Goal: Task Accomplishment & Management: Complete application form

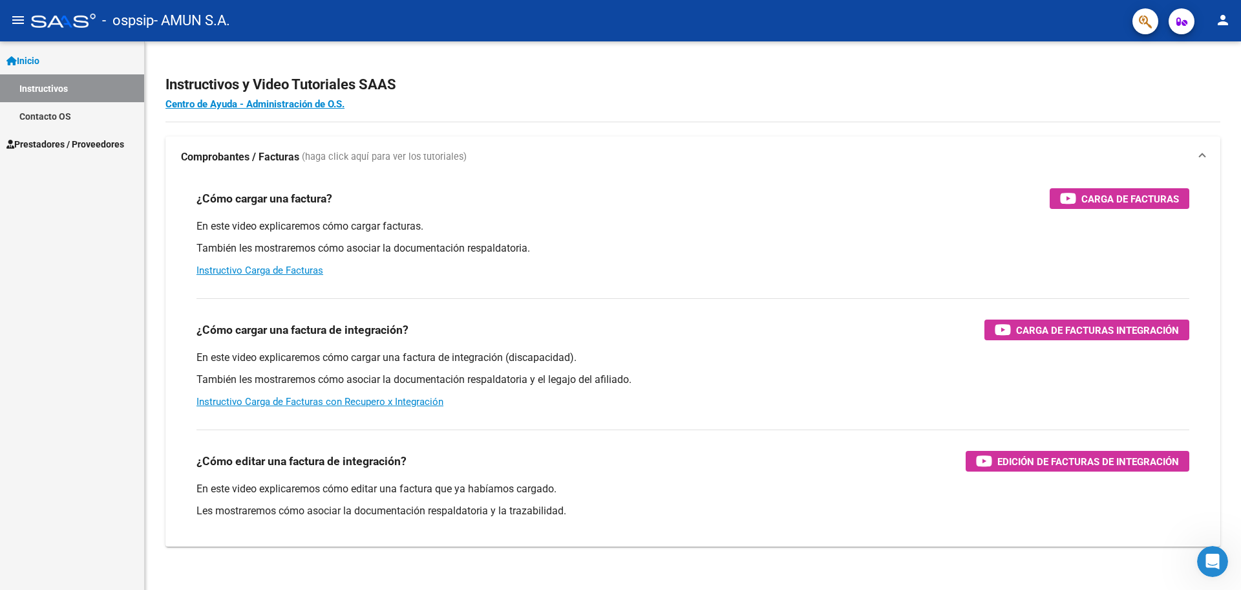
click at [48, 142] on span "Prestadores / Proveedores" at bounding box center [65, 144] width 118 height 14
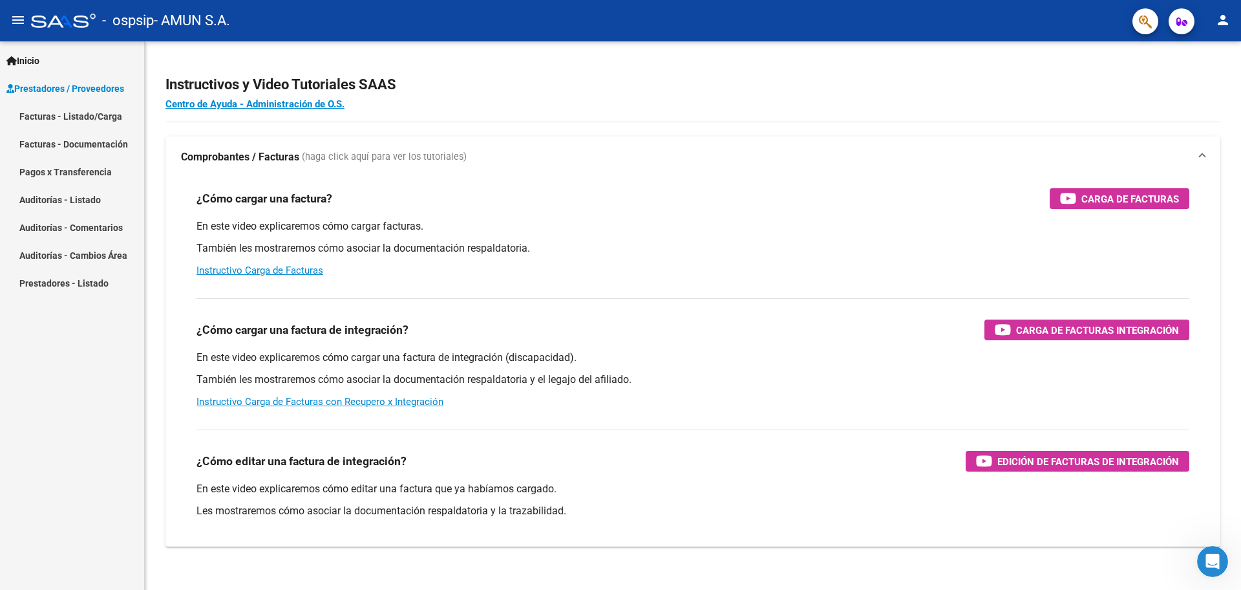
click at [56, 281] on link "Prestadores - Listado" at bounding box center [72, 283] width 144 height 28
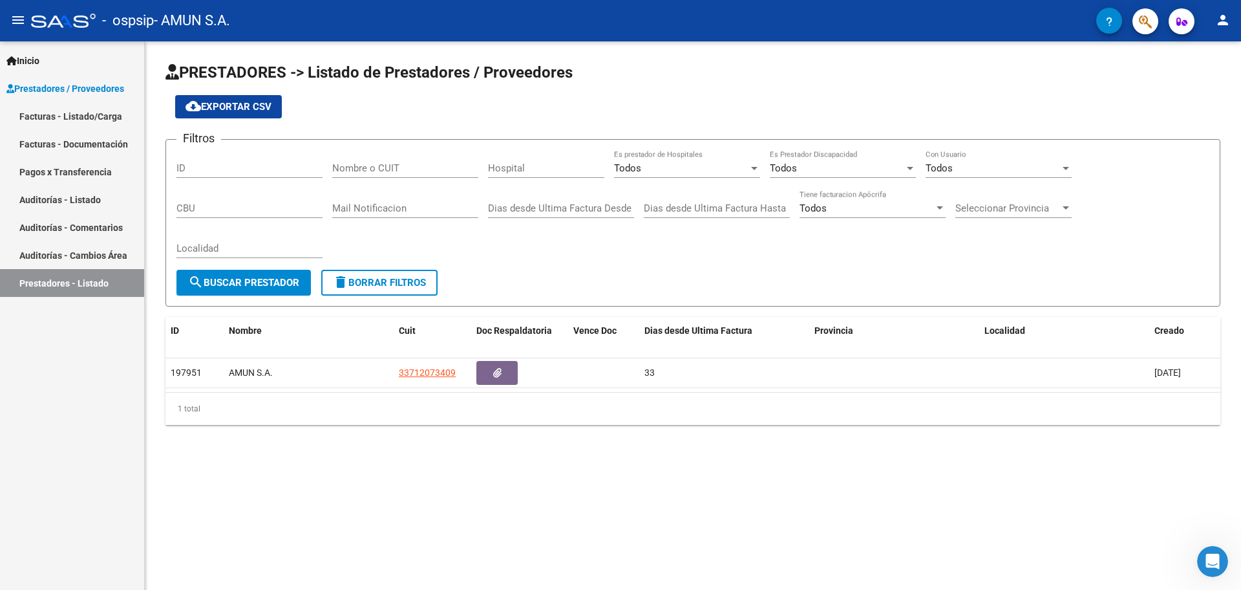
click at [73, 114] on link "Facturas - Listado/Carga" at bounding box center [72, 116] width 144 height 28
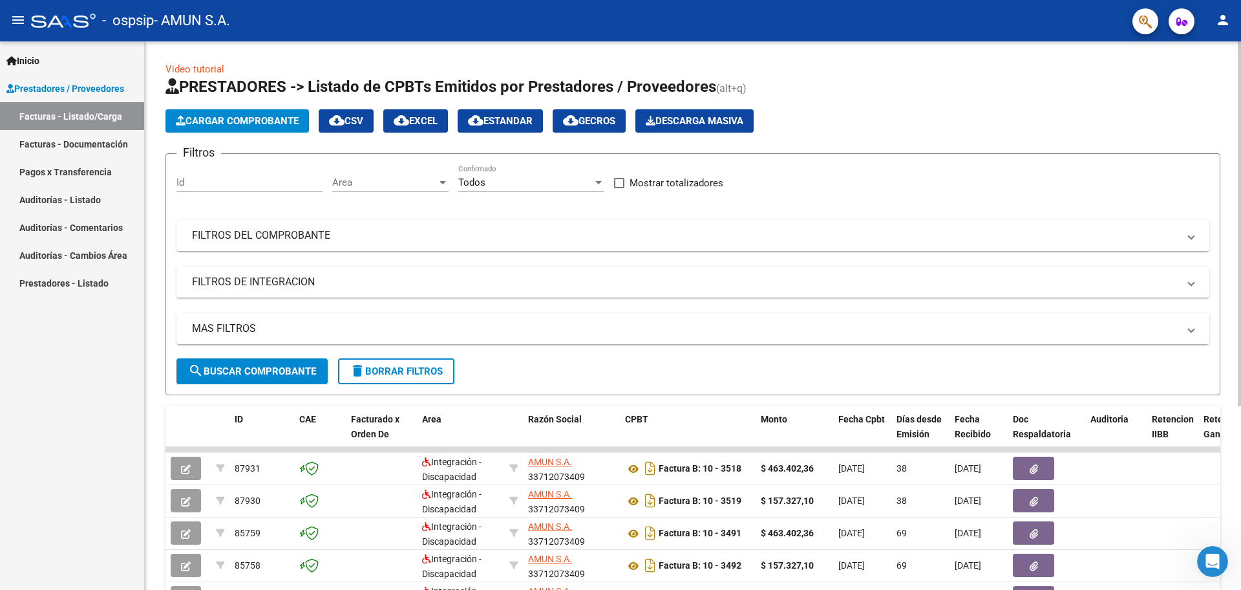
click at [243, 108] on app-list-header "PRESTADORES -> Listado de CPBTs Emitidos por Prestadores / Proveedores (alt+q) …" at bounding box center [692, 235] width 1055 height 319
click at [237, 122] on span "Cargar Comprobante" at bounding box center [237, 121] width 123 height 12
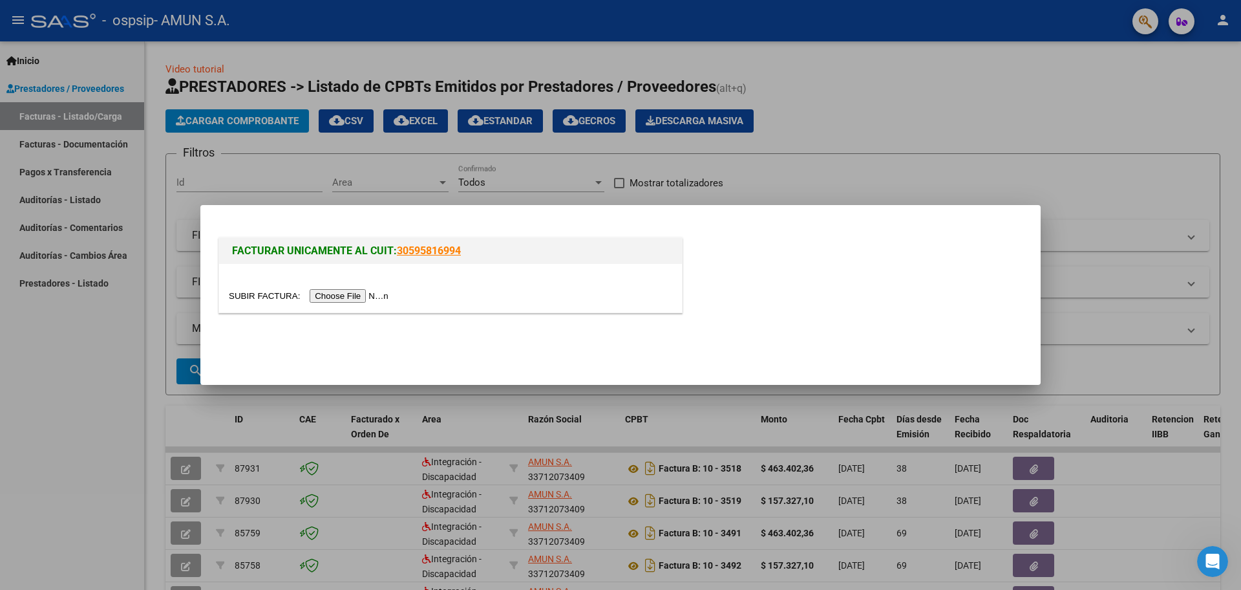
click at [352, 297] on input "file" at bounding box center [311, 296] width 164 height 14
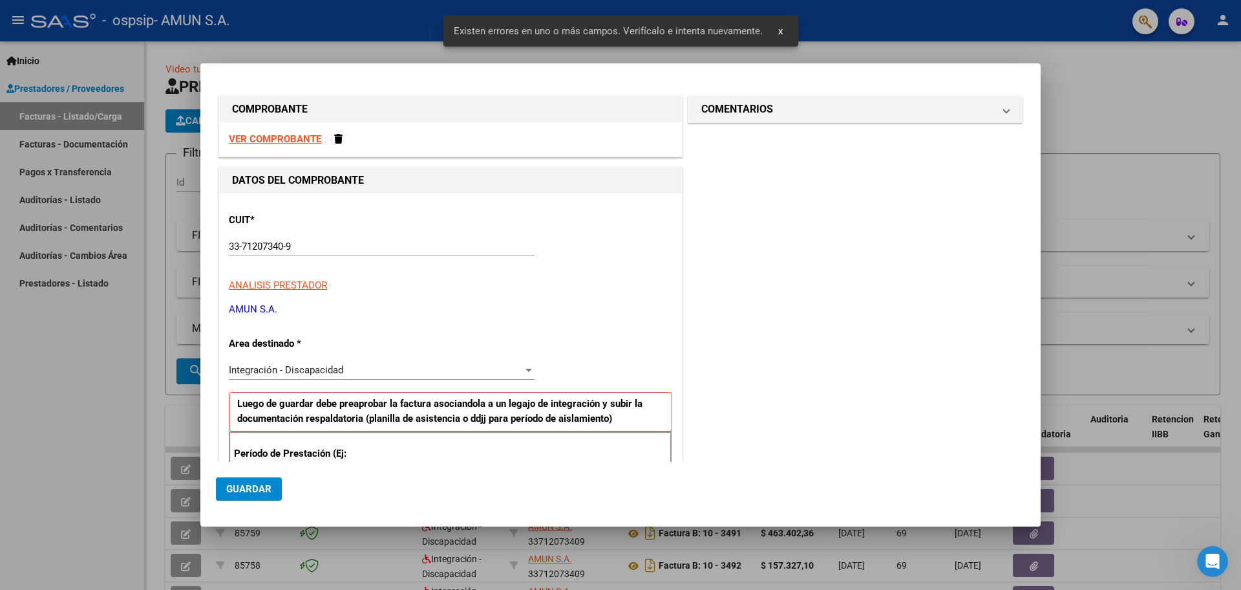
scroll to position [129, 0]
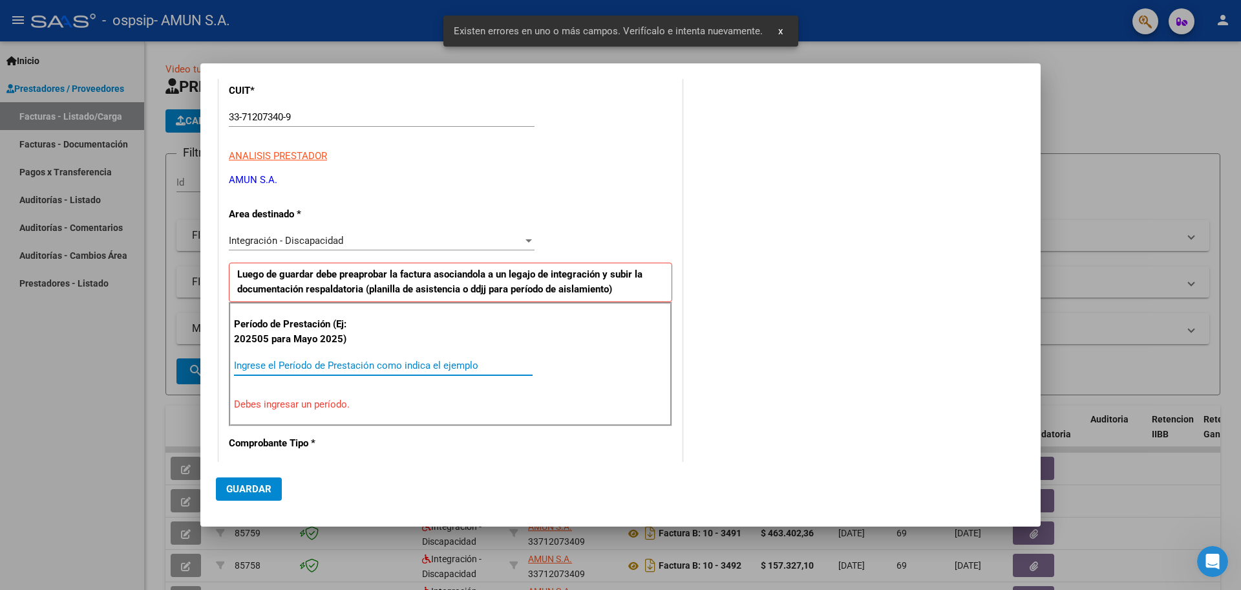
click at [280, 366] on input "Ingrese el Período de Prestación como indica el ejemplo" at bounding box center [383, 365] width 299 height 12
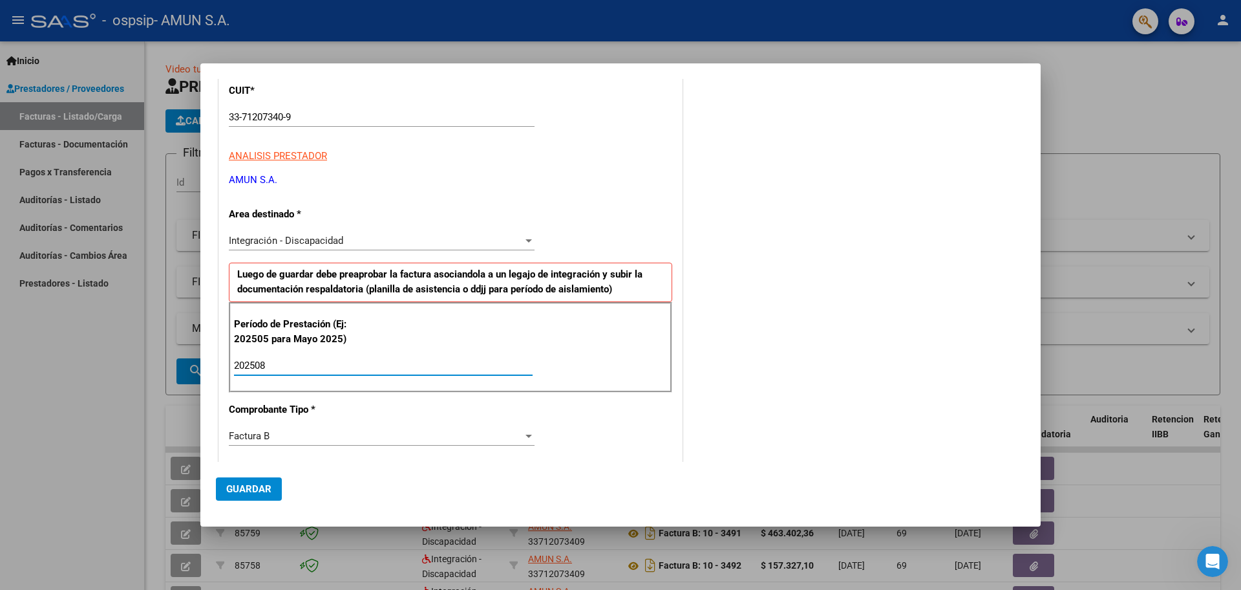
scroll to position [323, 0]
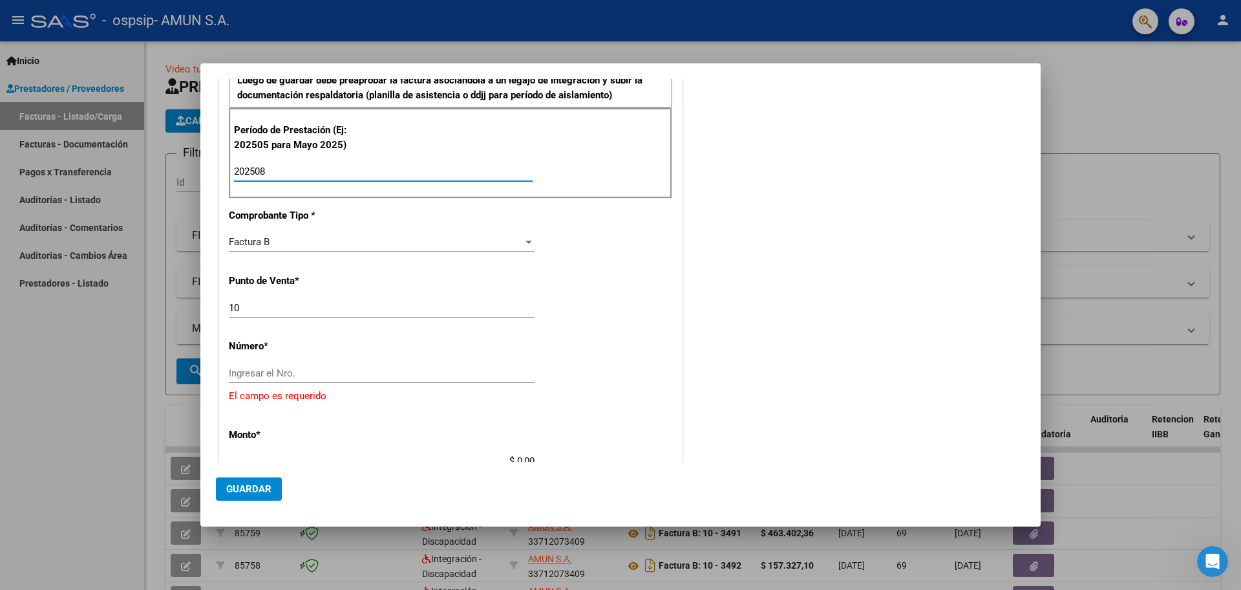
type input "202508"
click at [304, 366] on div "Ingresar el Nro." at bounding box center [382, 372] width 306 height 19
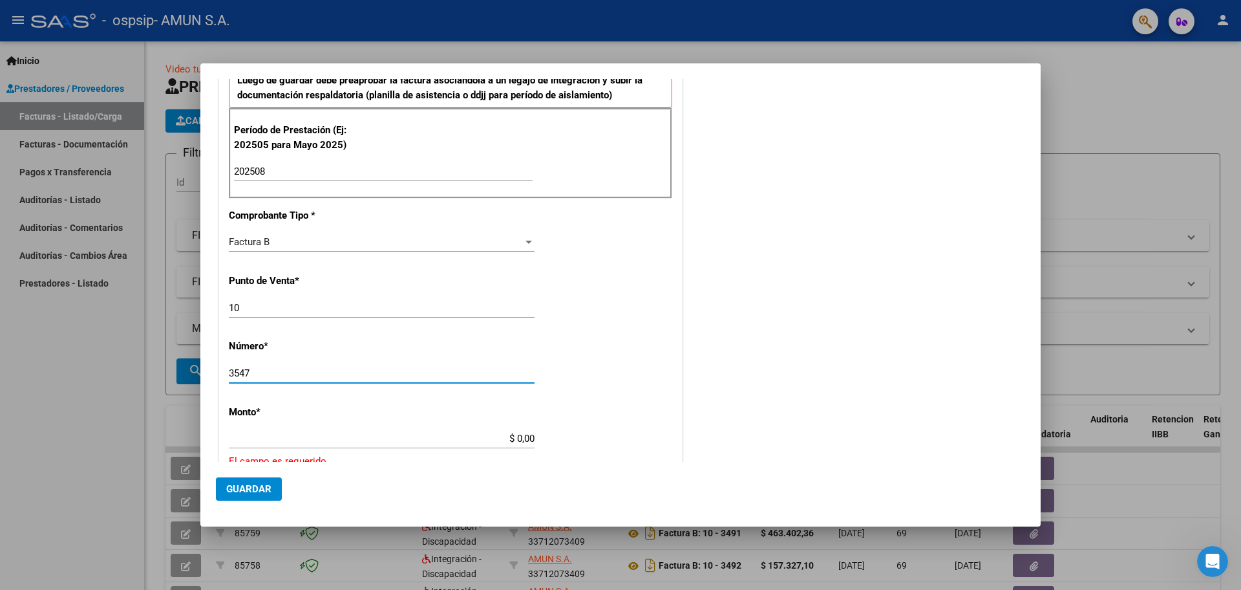
type input "3547"
click at [535, 436] on app-form-text-field "Monto * $ 0,00 Ingresar el monto [GEOGRAPHIC_DATA] es requerido" at bounding box center [450, 437] width 443 height 63
click at [526, 441] on input "$ 0,00" at bounding box center [382, 438] width 306 height 12
type input "$ 157.327,10"
type input "[DATE]"
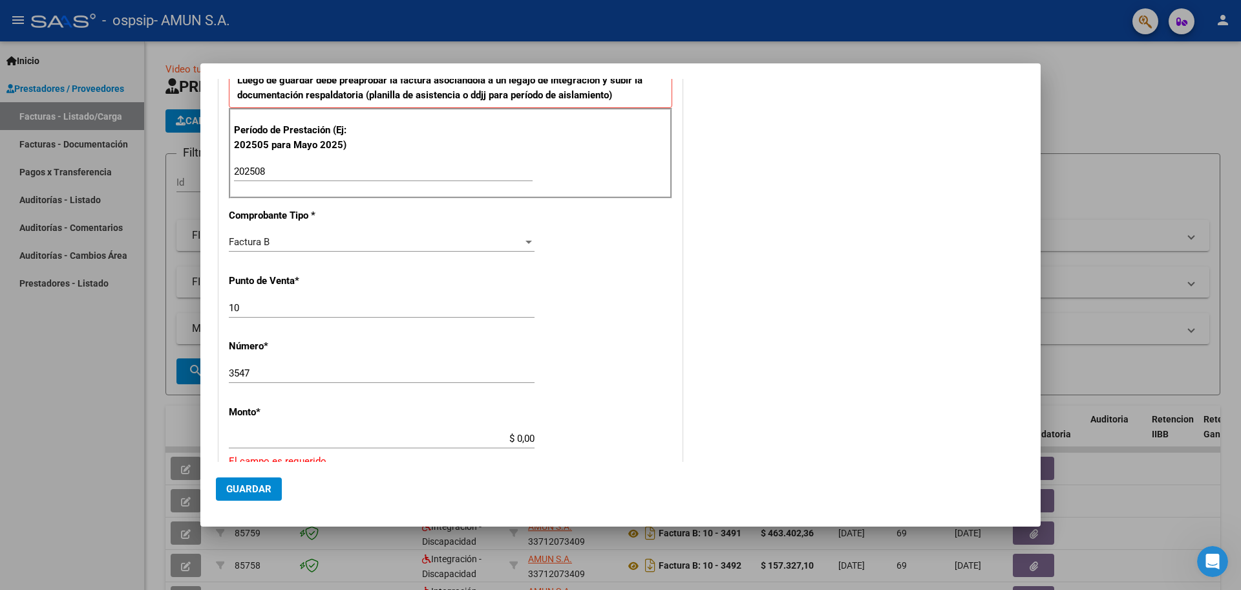
type input "75369260240987"
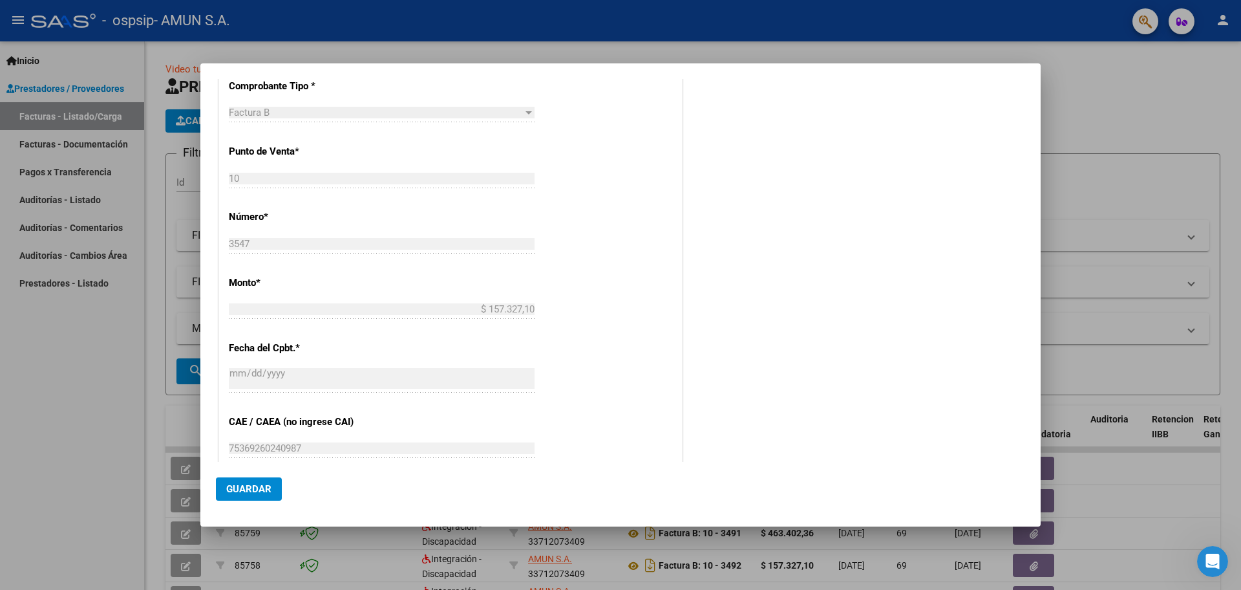
click at [239, 489] on span "Guardar" at bounding box center [248, 489] width 45 height 12
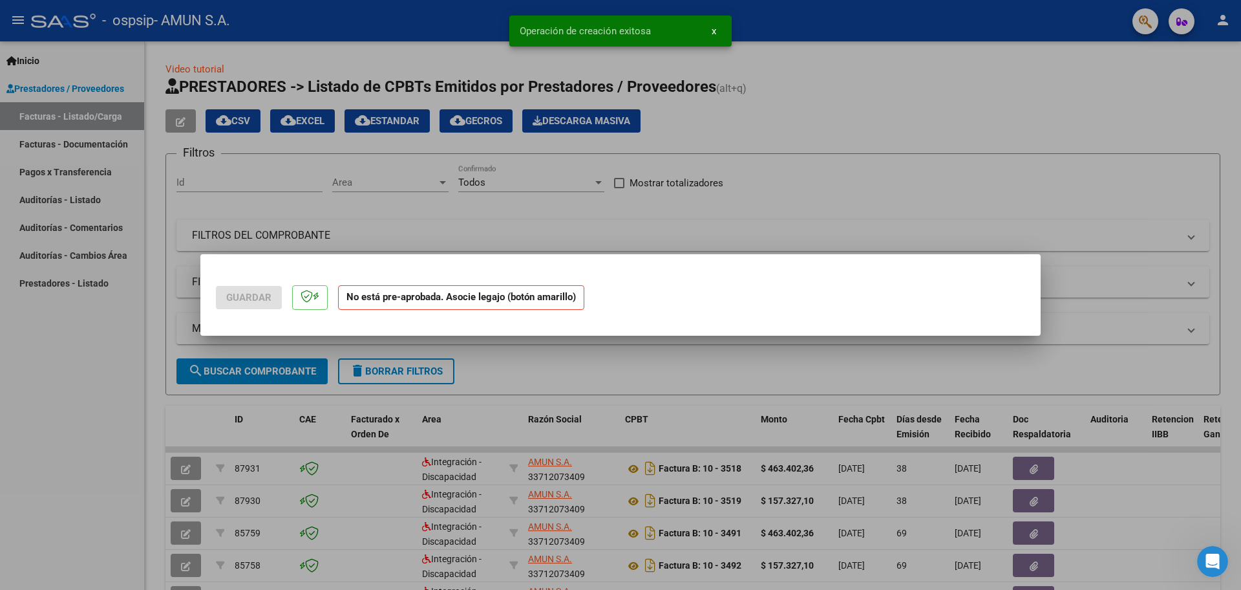
scroll to position [0, 0]
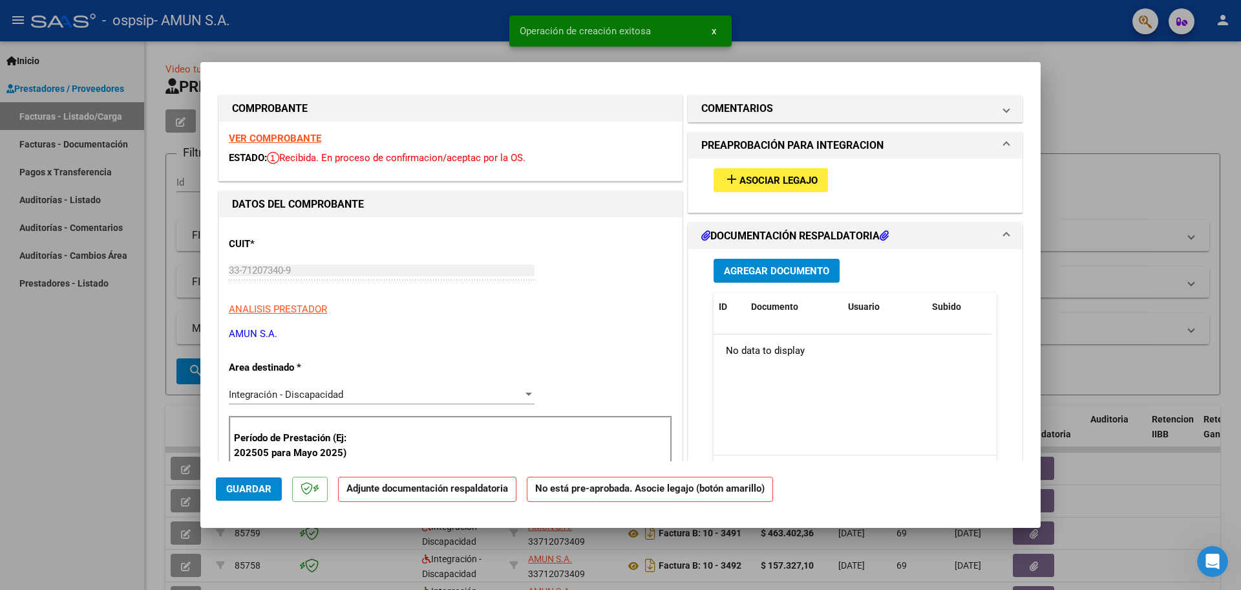
click at [748, 166] on div "add Asociar Legajo" at bounding box center [855, 179] width 303 height 43
click at [740, 184] on span "Asociar Legajo" at bounding box center [779, 181] width 78 height 12
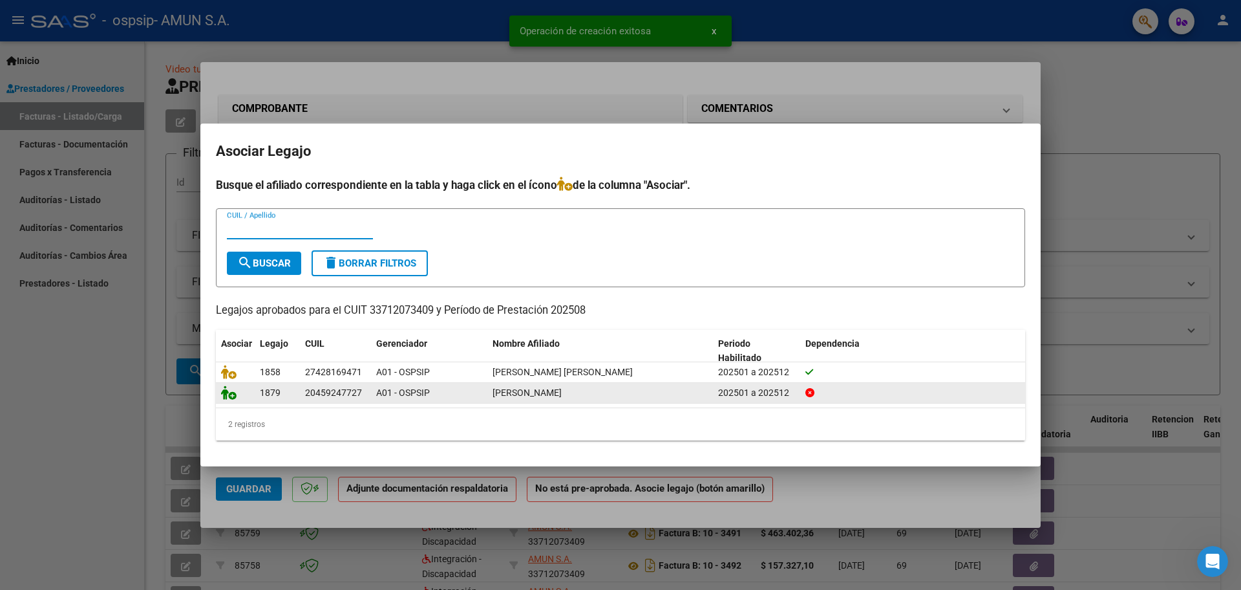
click at [231, 393] on icon at bounding box center [229, 392] width 16 height 14
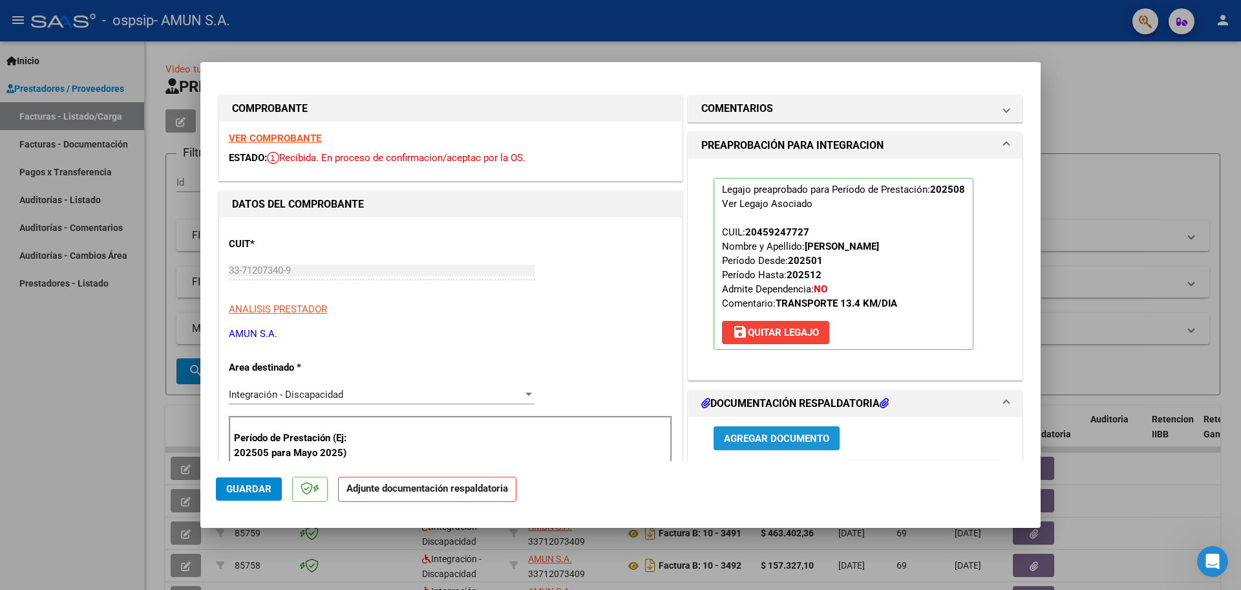
click at [763, 440] on span "Agregar Documento" at bounding box center [776, 438] width 105 height 12
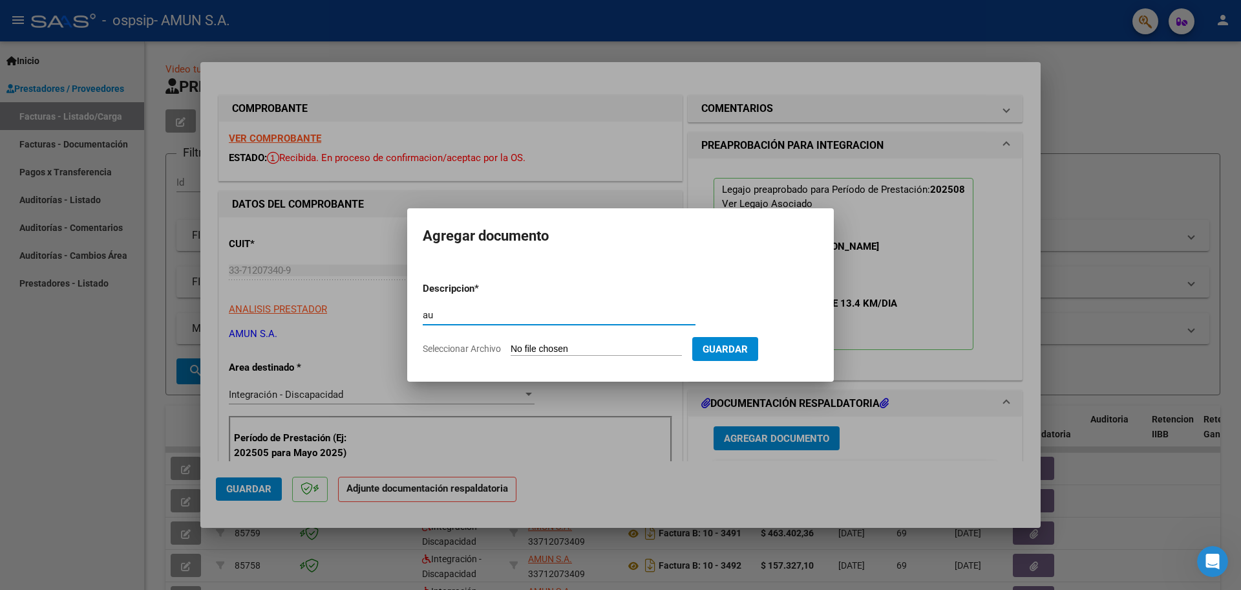
type input "a"
type input "AUTORIZACION"
click at [550, 341] on form "Descripcion * AUTORIZACION Escriba aquí una descripcion Seleccionar Archivo Gua…" at bounding box center [621, 319] width 396 height 94
click at [573, 357] on form "Descripcion * AUTORIZACION Escriba aquí una descripcion Seleccionar Archivo Gua…" at bounding box center [621, 319] width 396 height 94
click at [717, 353] on span "Guardar" at bounding box center [725, 349] width 45 height 12
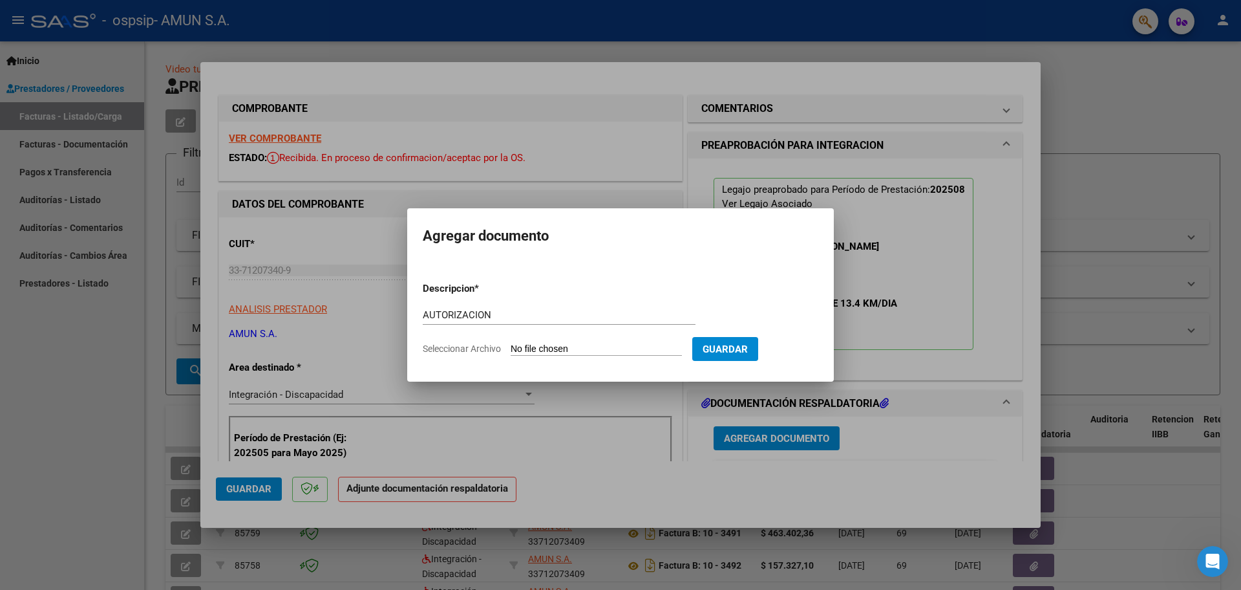
click at [540, 346] on input "Seleccionar Archivo" at bounding box center [596, 349] width 171 height 12
type input "C:\fakepath\[PERSON_NAME] AUTORIZACIÓN TRANSPORTE .pdf"
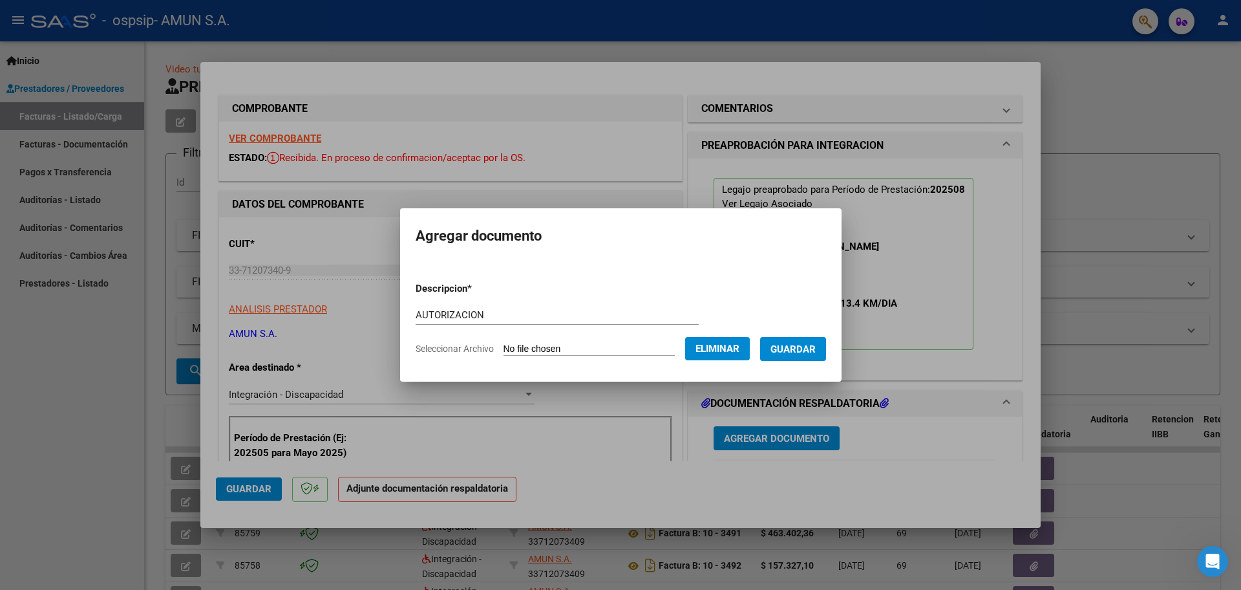
click at [794, 352] on span "Guardar" at bounding box center [793, 349] width 45 height 12
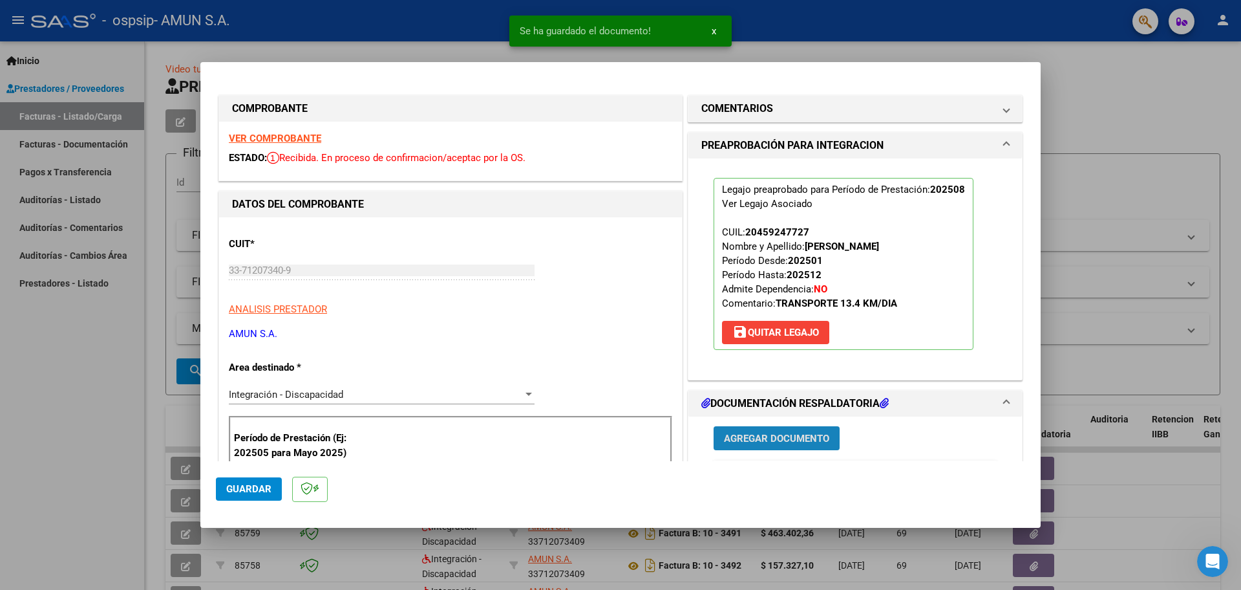
click at [757, 442] on span "Agregar Documento" at bounding box center [776, 438] width 105 height 12
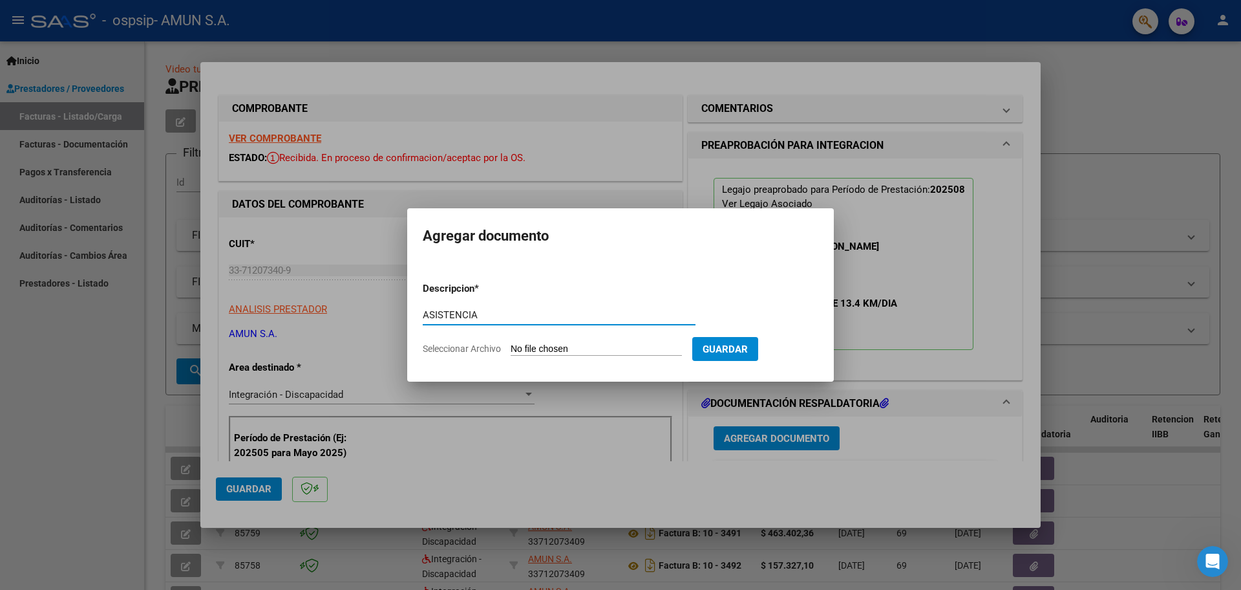
type input "ASISTENCIA"
click at [530, 348] on input "Seleccionar Archivo" at bounding box center [596, 349] width 171 height 12
type input "C:\fakepath\[PERSON_NAME] ASISTENCIA TRANSPORTE .pdf"
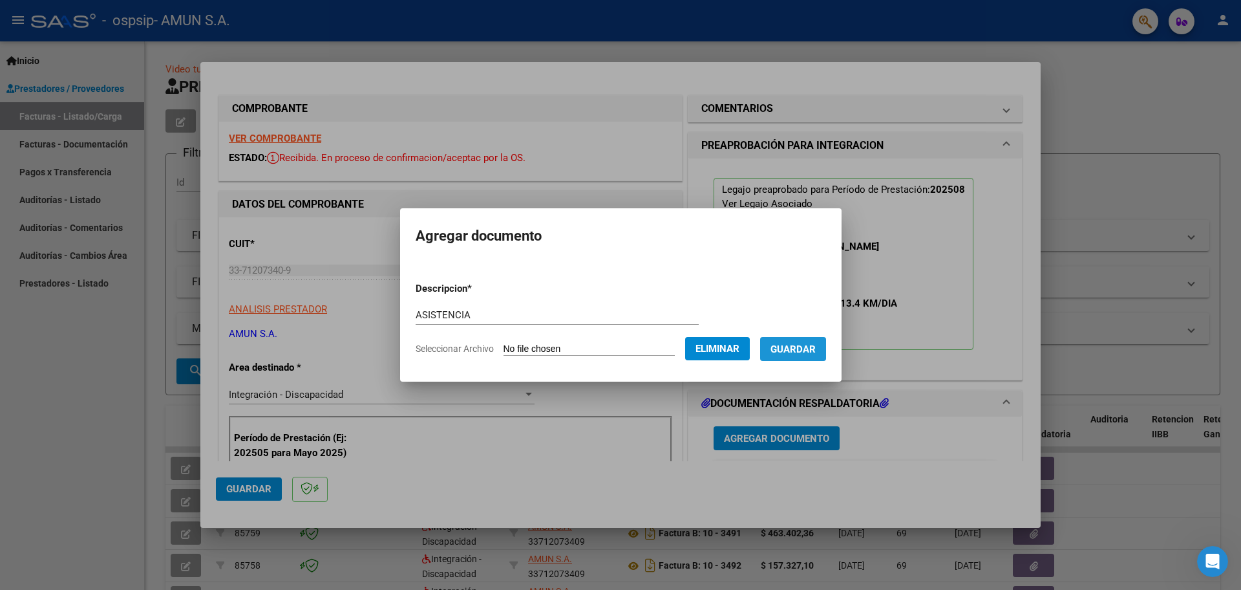
click at [794, 349] on span "Guardar" at bounding box center [793, 349] width 45 height 12
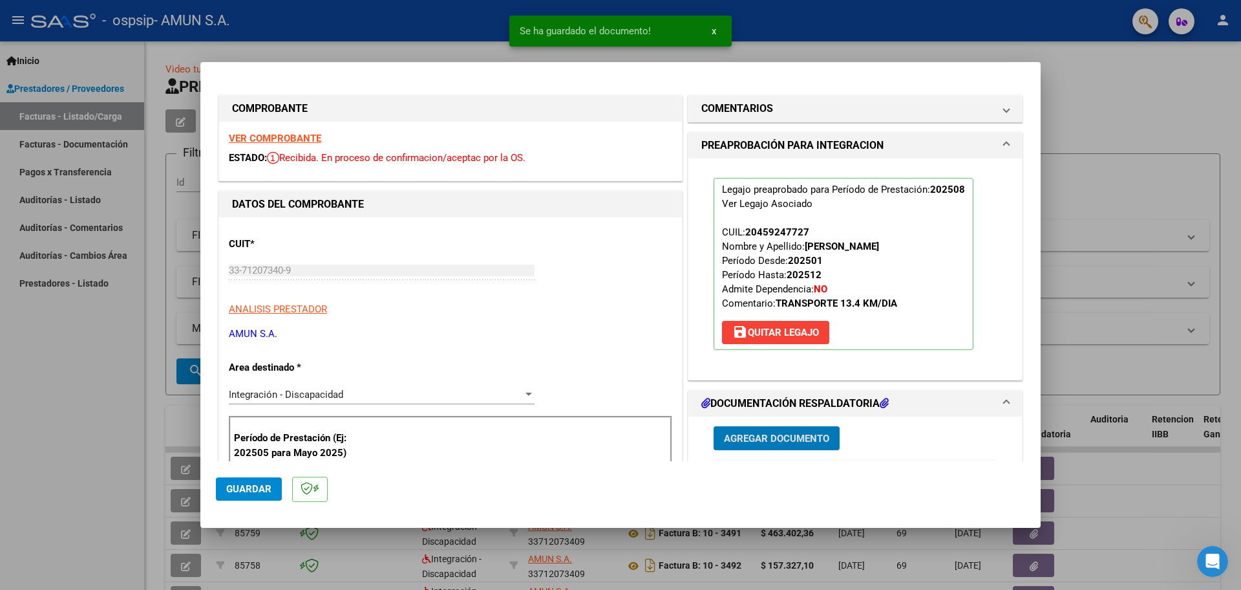
scroll to position [129, 0]
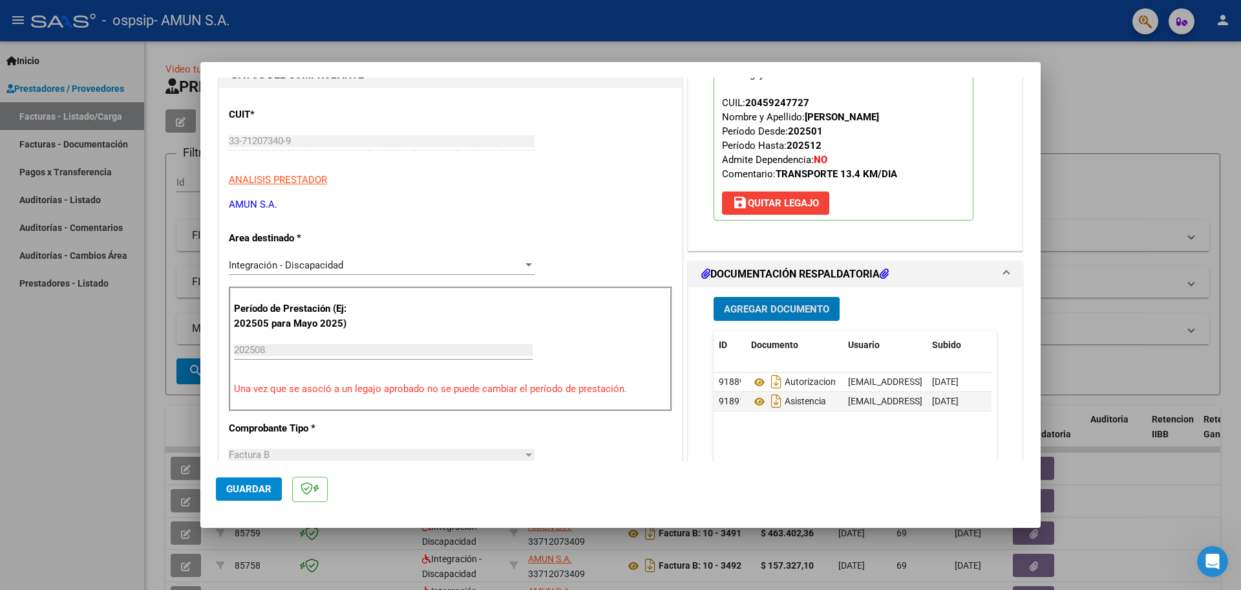
click at [776, 306] on span "Agregar Documento" at bounding box center [776, 309] width 105 height 12
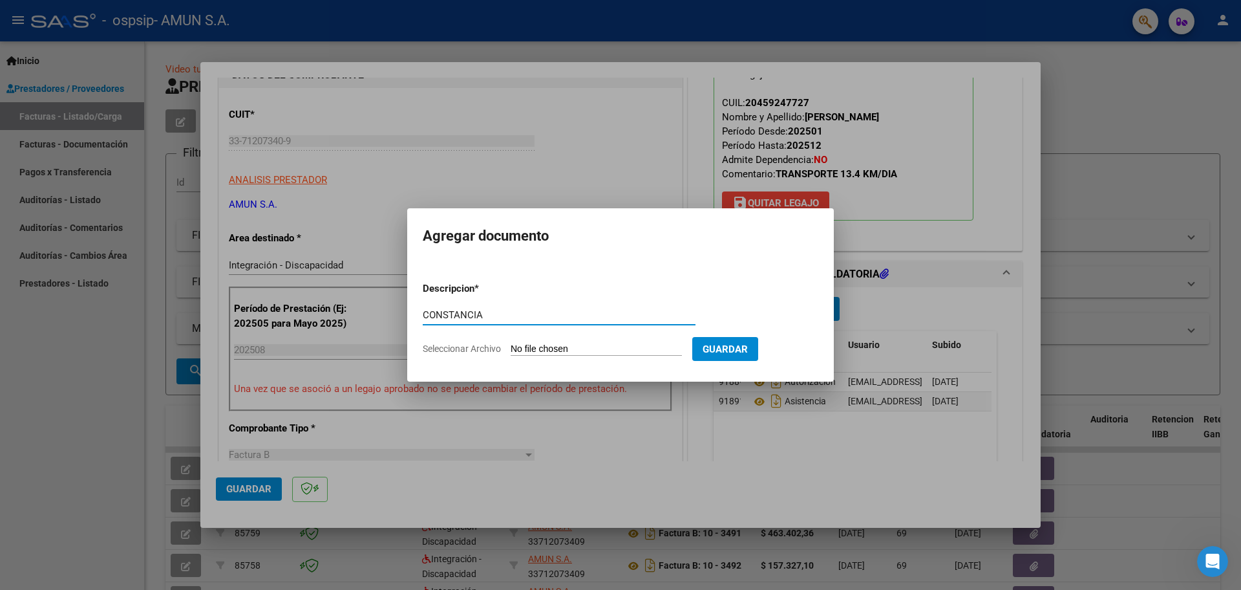
type input "CONSTANCIA"
click at [514, 355] on input "Seleccionar Archivo" at bounding box center [596, 349] width 171 height 12
type input "C:\fakepath\[PERSON_NAME] [PERSON_NAME] .pdf"
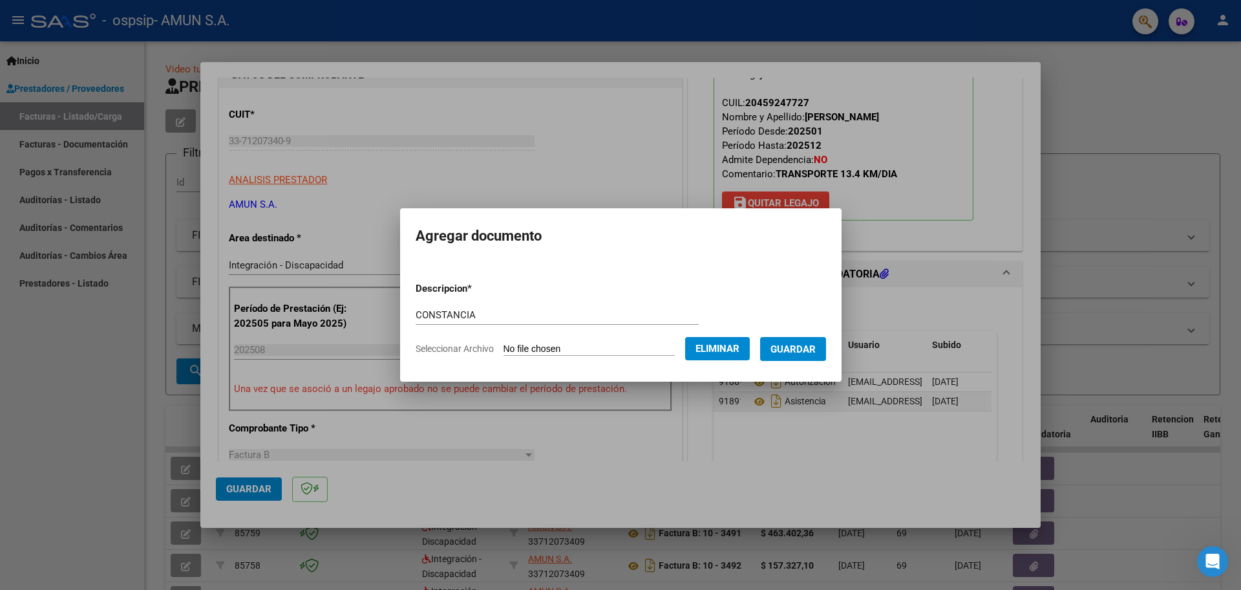
click at [789, 348] on span "Guardar" at bounding box center [793, 349] width 45 height 12
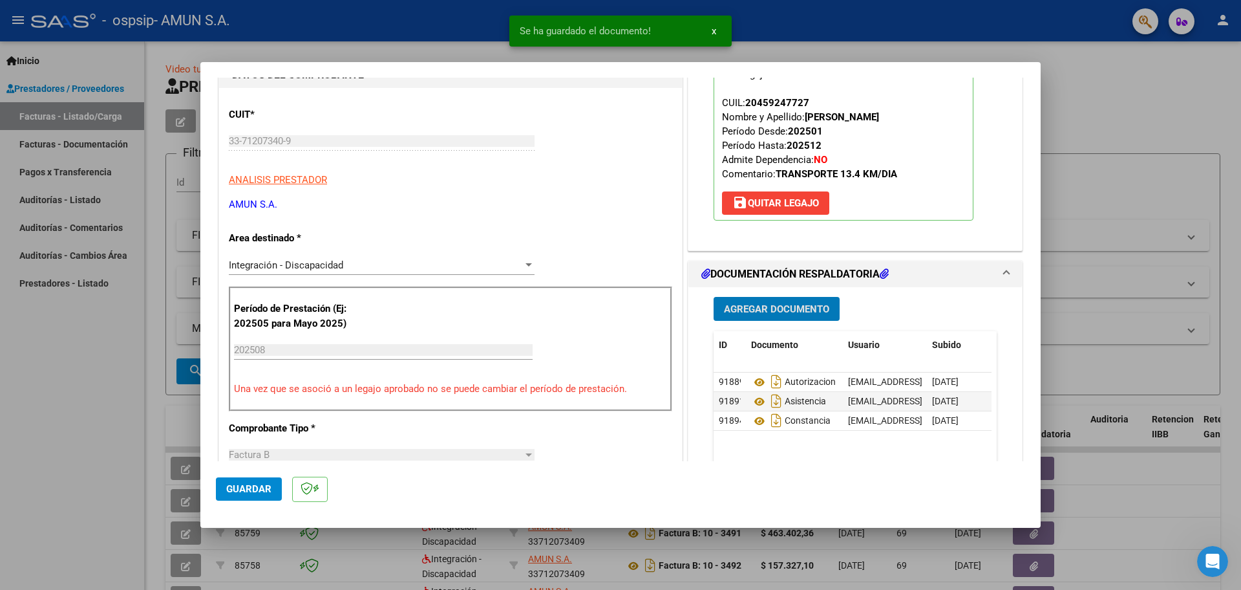
scroll to position [259, 0]
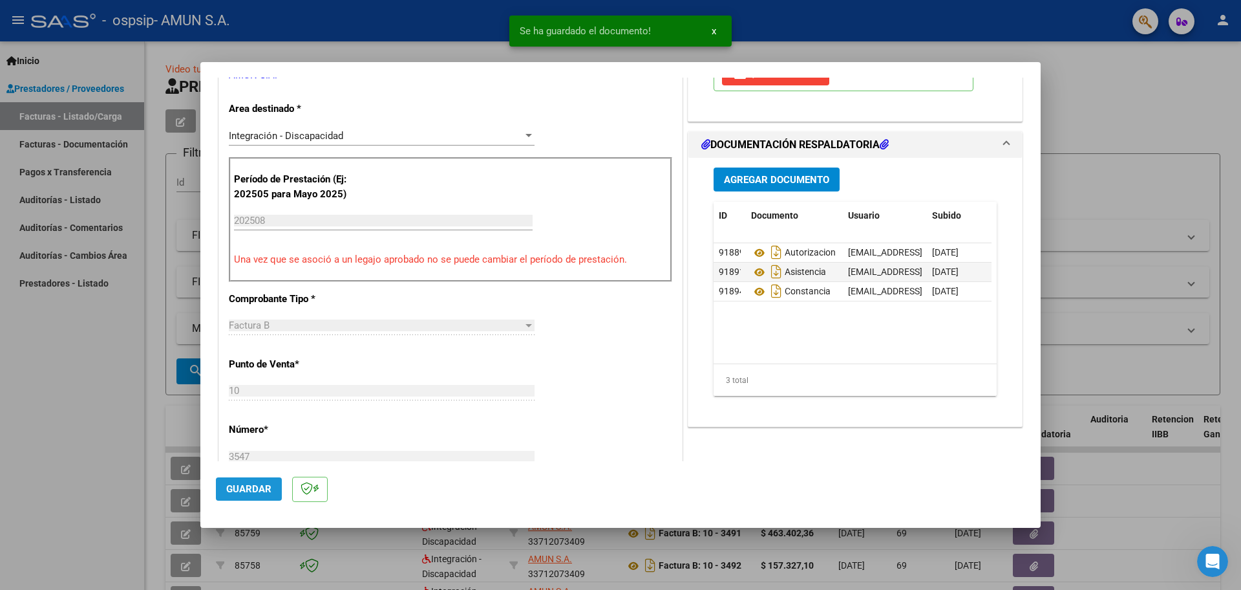
click at [257, 481] on button "Guardar" at bounding box center [249, 488] width 66 height 23
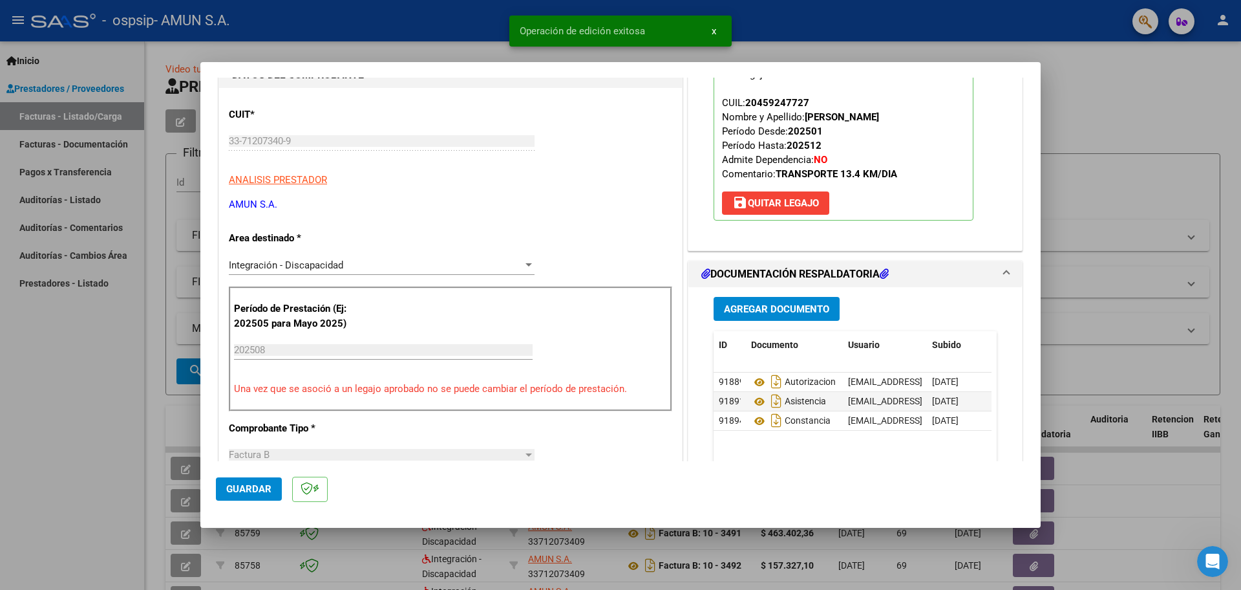
click at [389, 30] on div at bounding box center [620, 295] width 1241 height 590
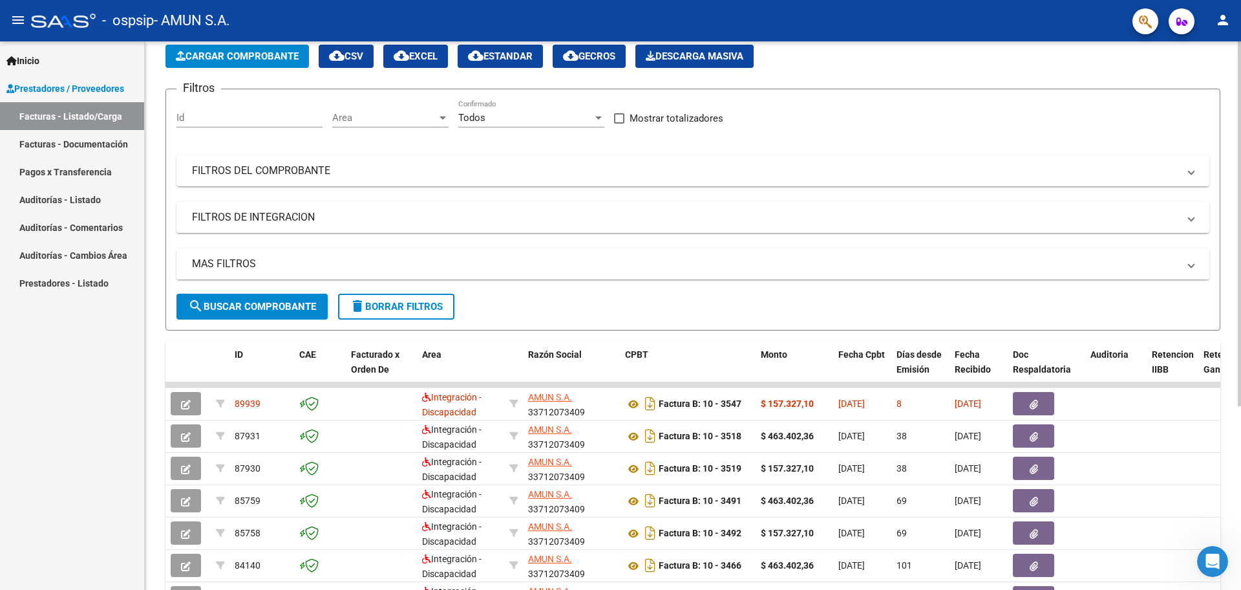
scroll to position [0, 0]
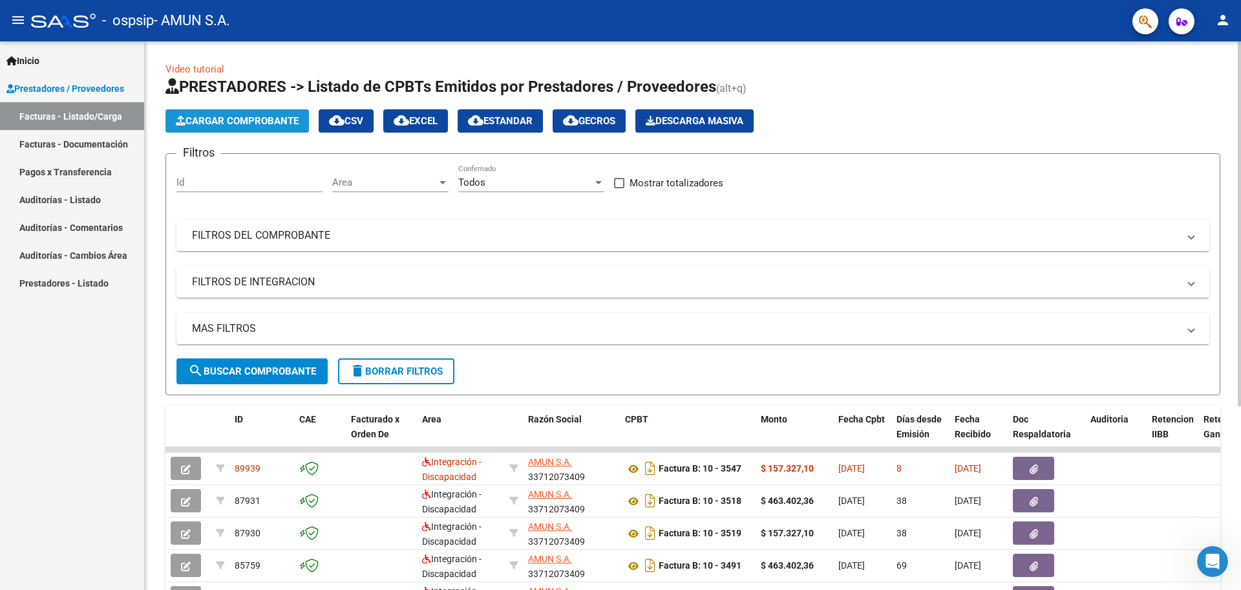
click at [205, 115] on span "Cargar Comprobante" at bounding box center [237, 121] width 123 height 12
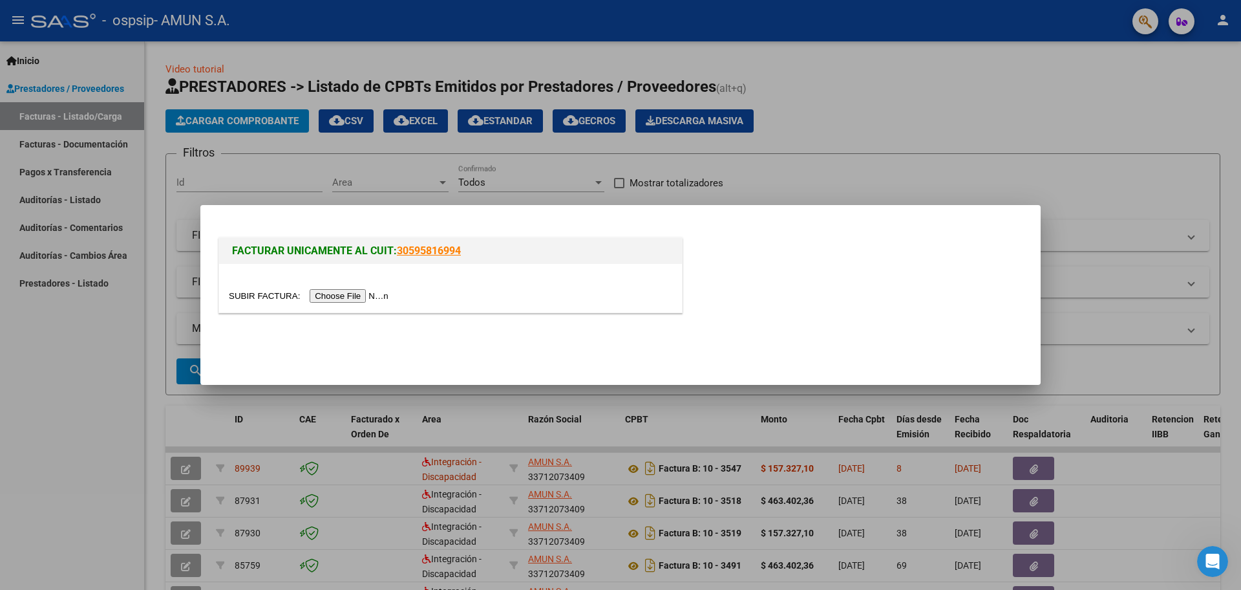
click at [337, 292] on input "file" at bounding box center [311, 296] width 164 height 14
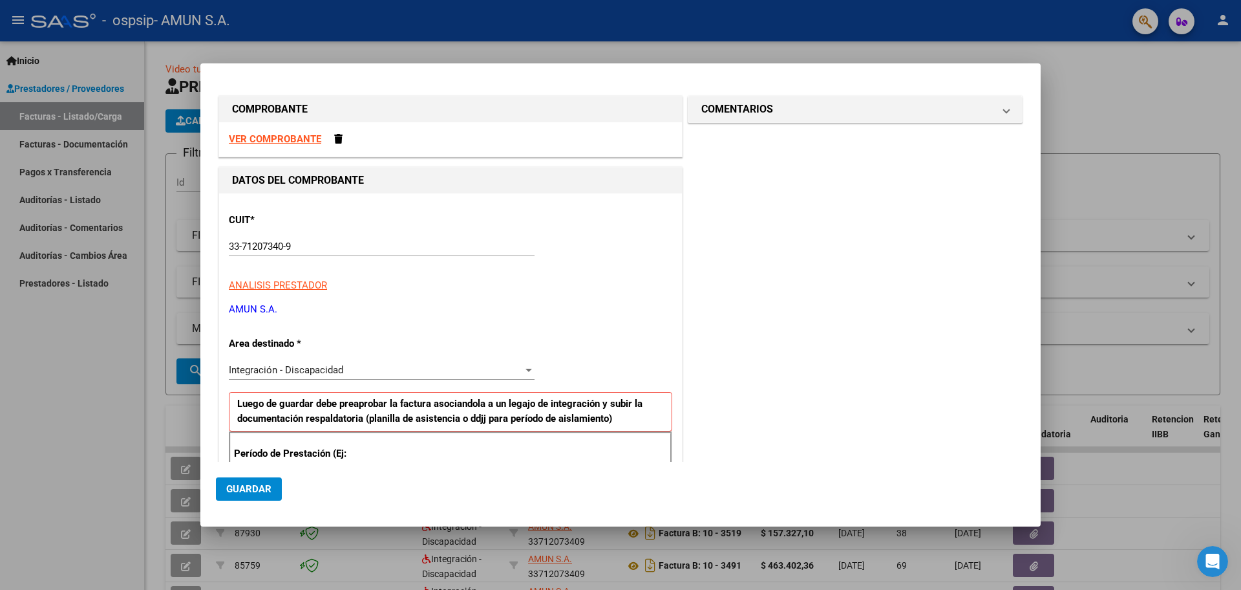
scroll to position [211, 0]
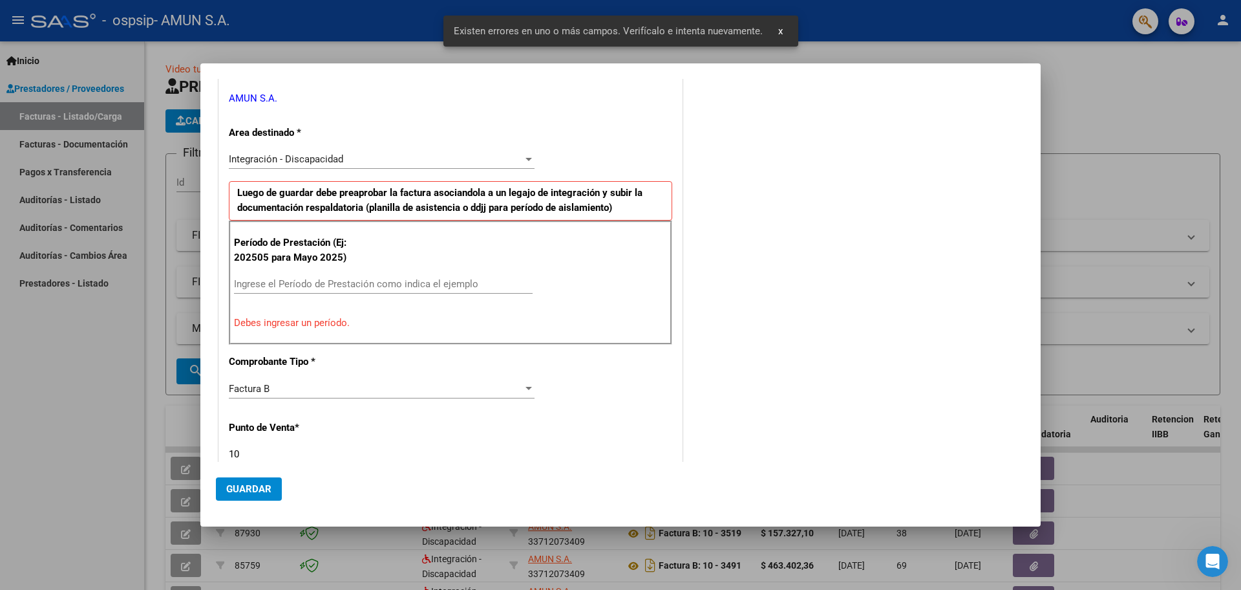
click at [286, 282] on input "Ingrese el Período de Prestación como indica el ejemplo" at bounding box center [383, 284] width 299 height 12
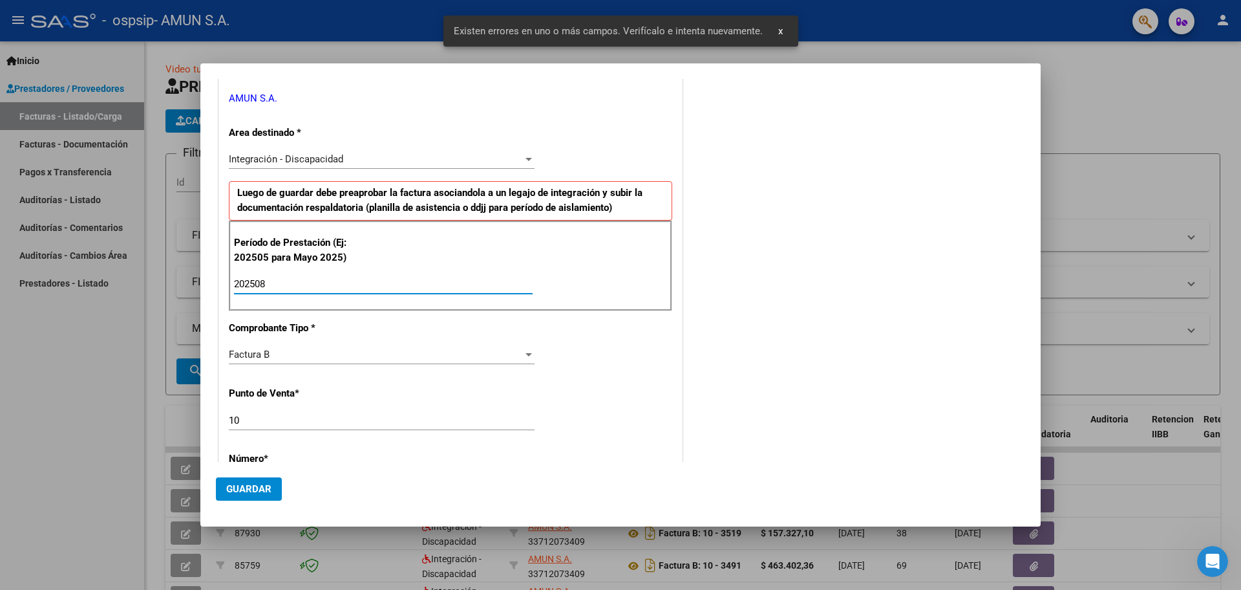
type input "202508"
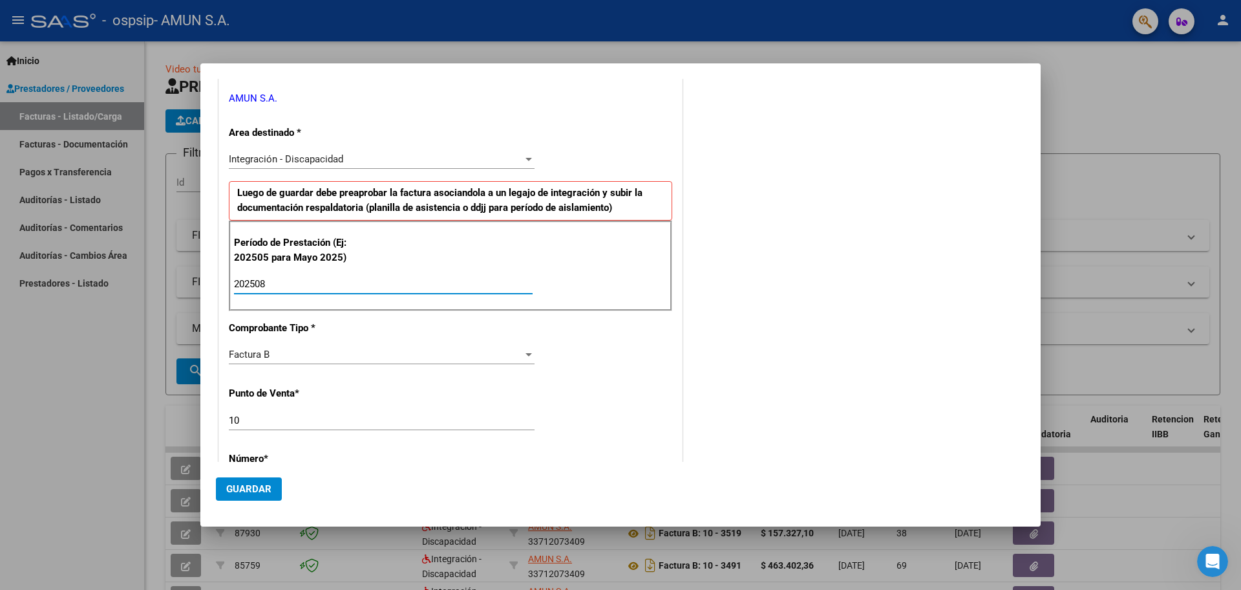
scroll to position [469, 0]
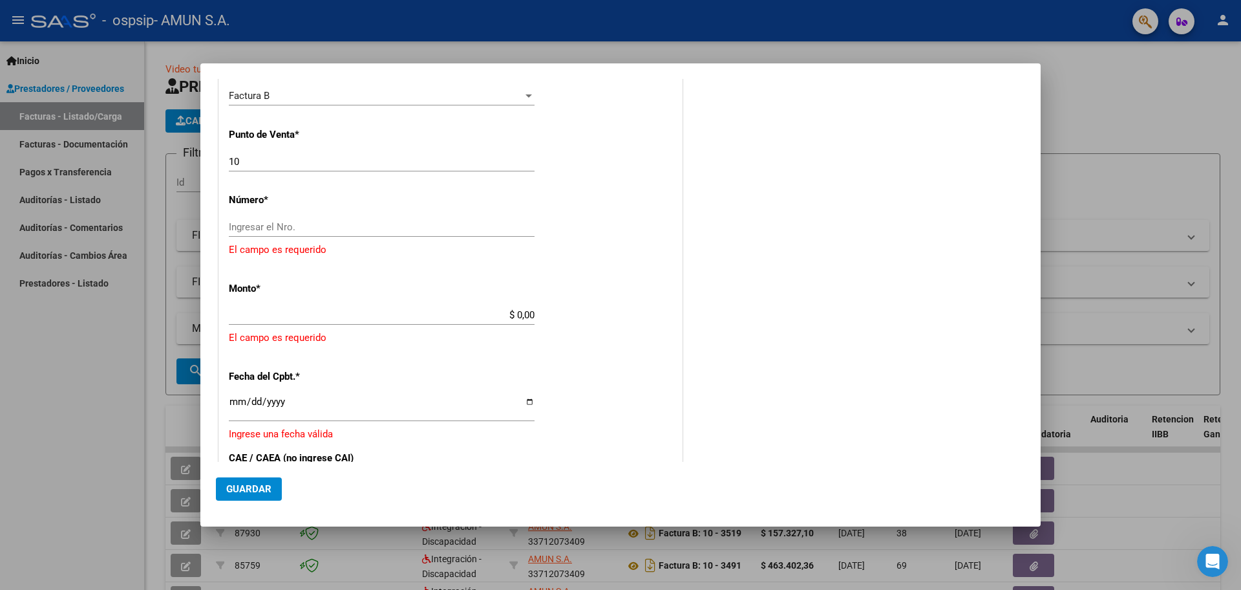
click at [264, 228] on input "Ingresar el Nro." at bounding box center [382, 227] width 306 height 12
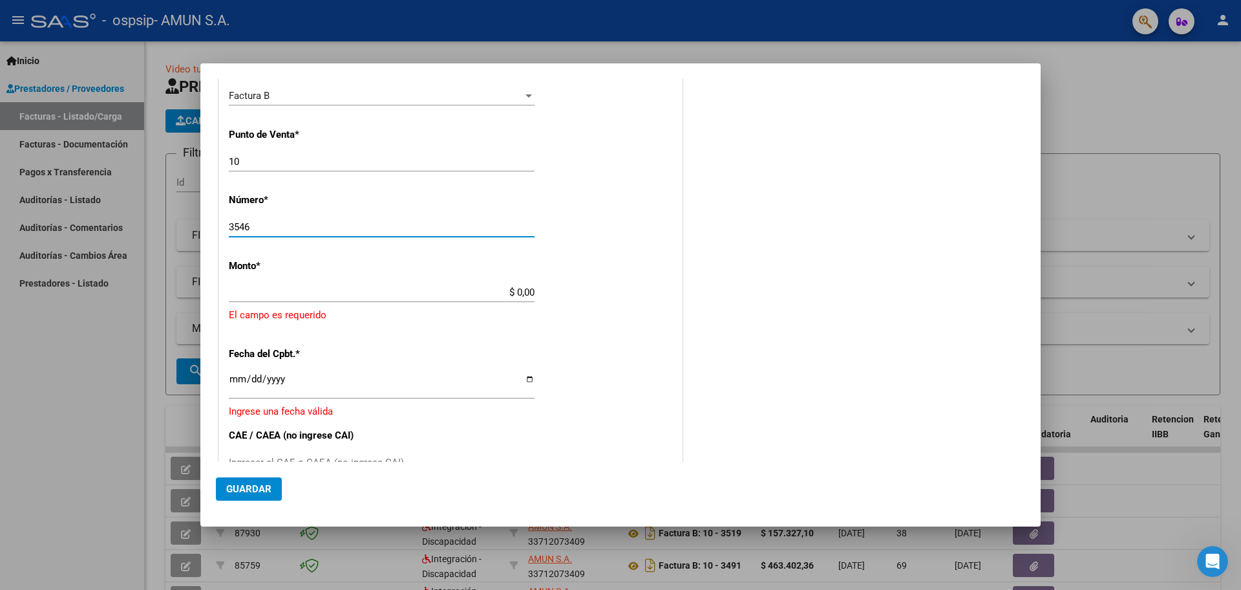
type input "3546"
click at [520, 293] on input "$ 0,00" at bounding box center [382, 292] width 306 height 12
type input "$ 463.402,36"
type input "[DATE]"
type input "75369258690433"
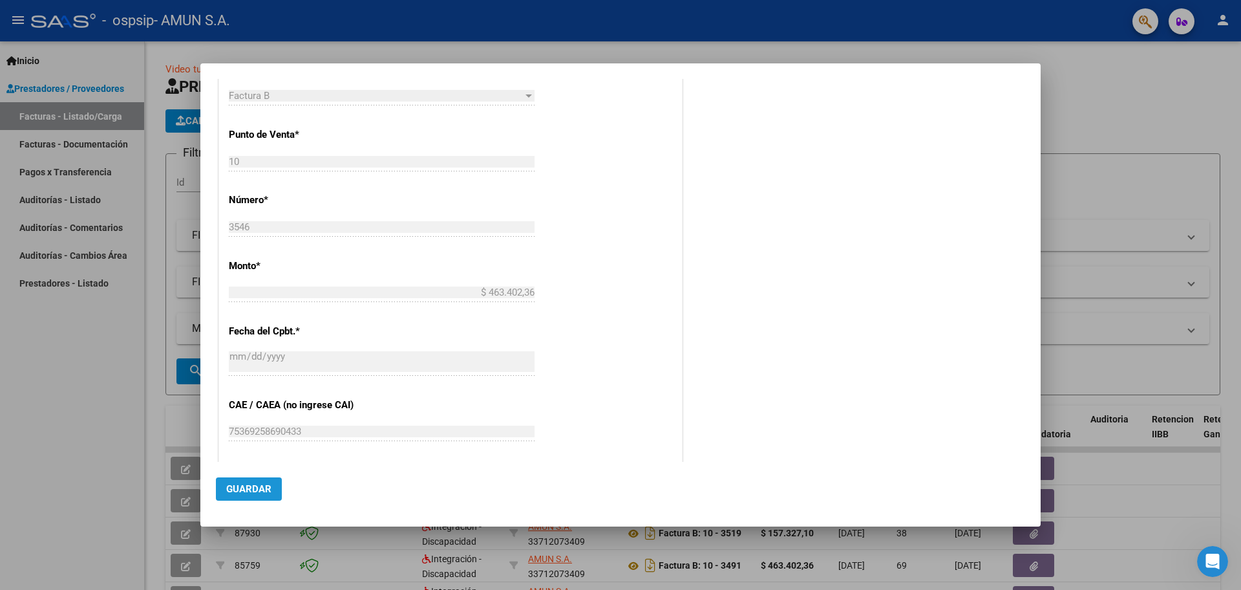
click at [239, 492] on span "Guardar" at bounding box center [248, 489] width 45 height 12
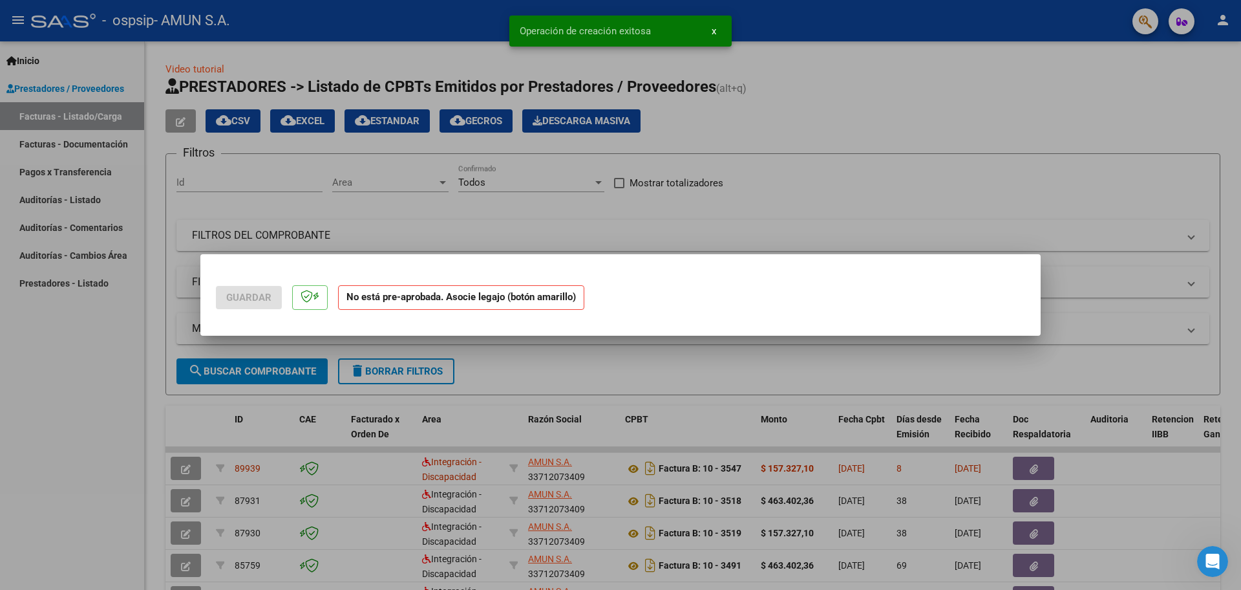
scroll to position [0, 0]
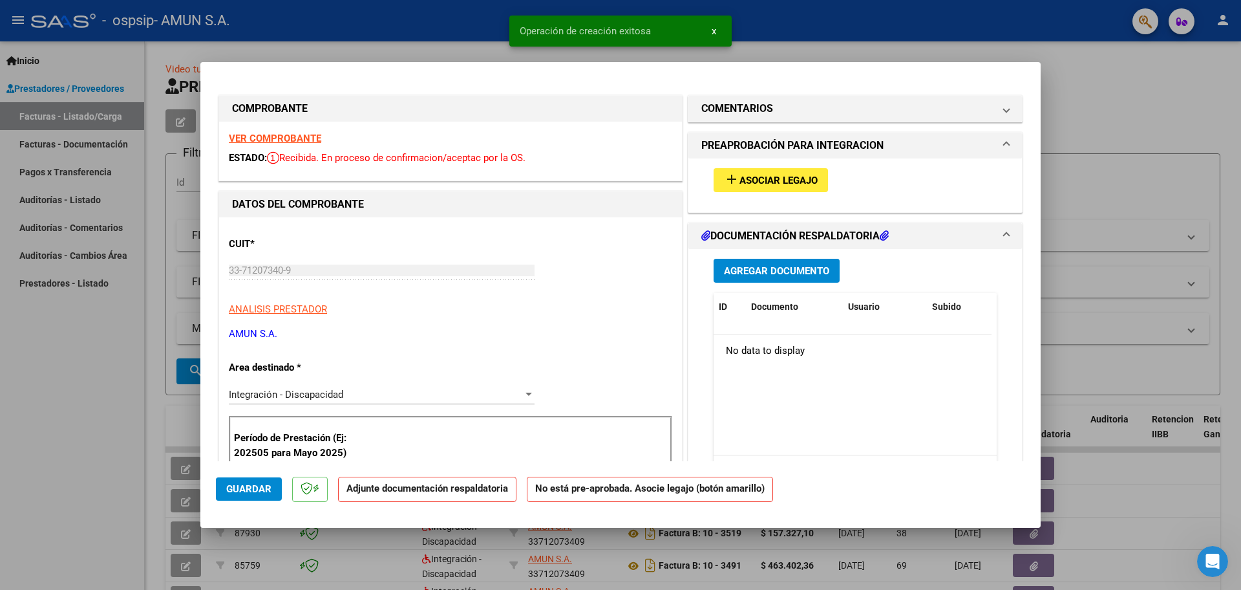
click at [763, 181] on span "Asociar Legajo" at bounding box center [779, 181] width 78 height 12
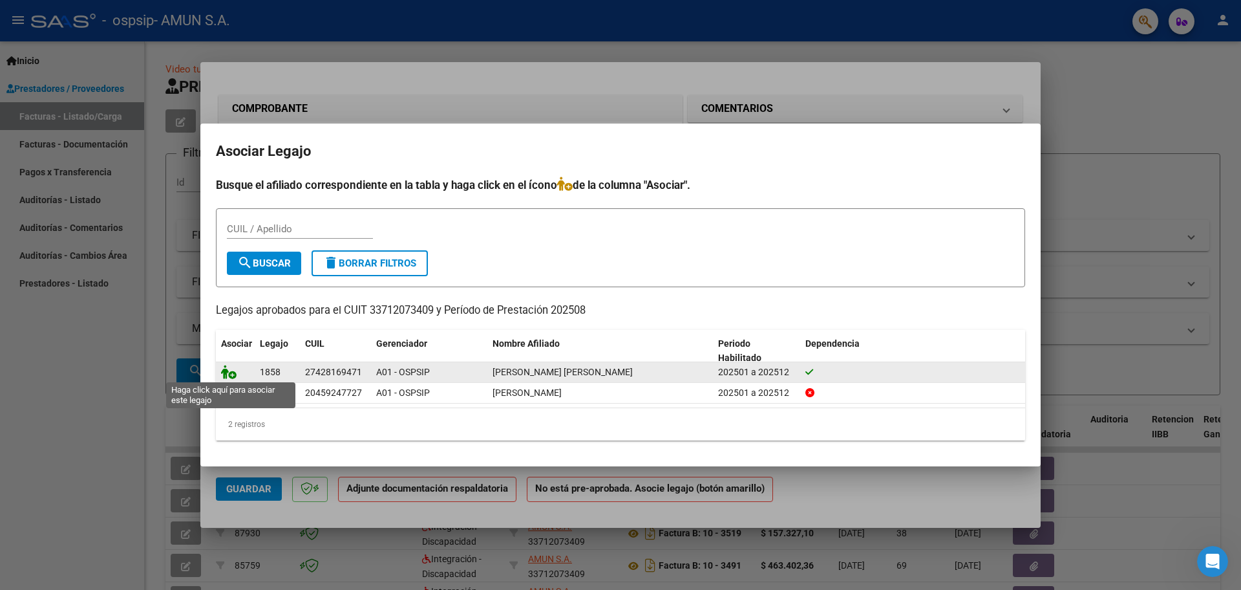
click at [224, 373] on icon at bounding box center [229, 372] width 16 height 14
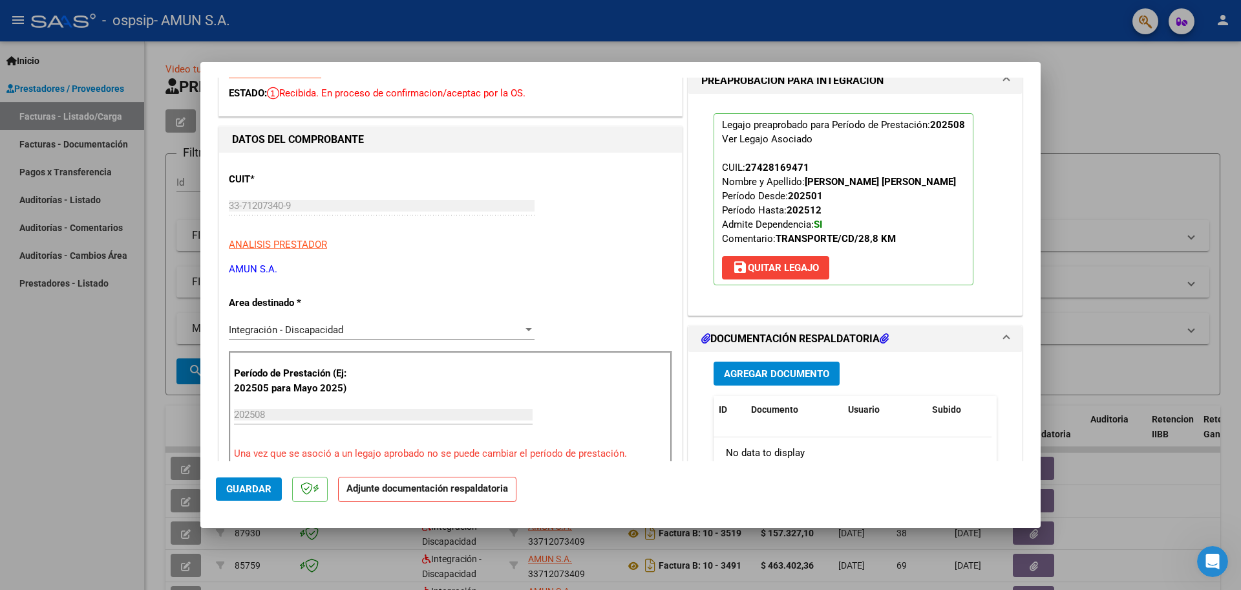
scroll to position [129, 0]
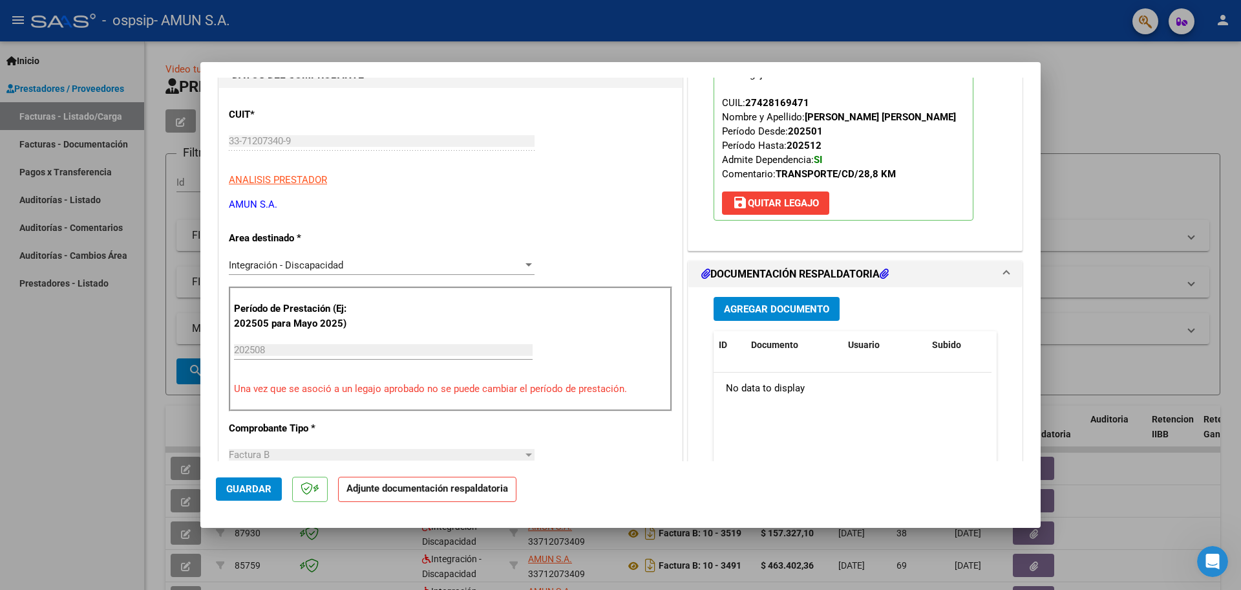
click at [751, 310] on span "Agregar Documento" at bounding box center [776, 309] width 105 height 12
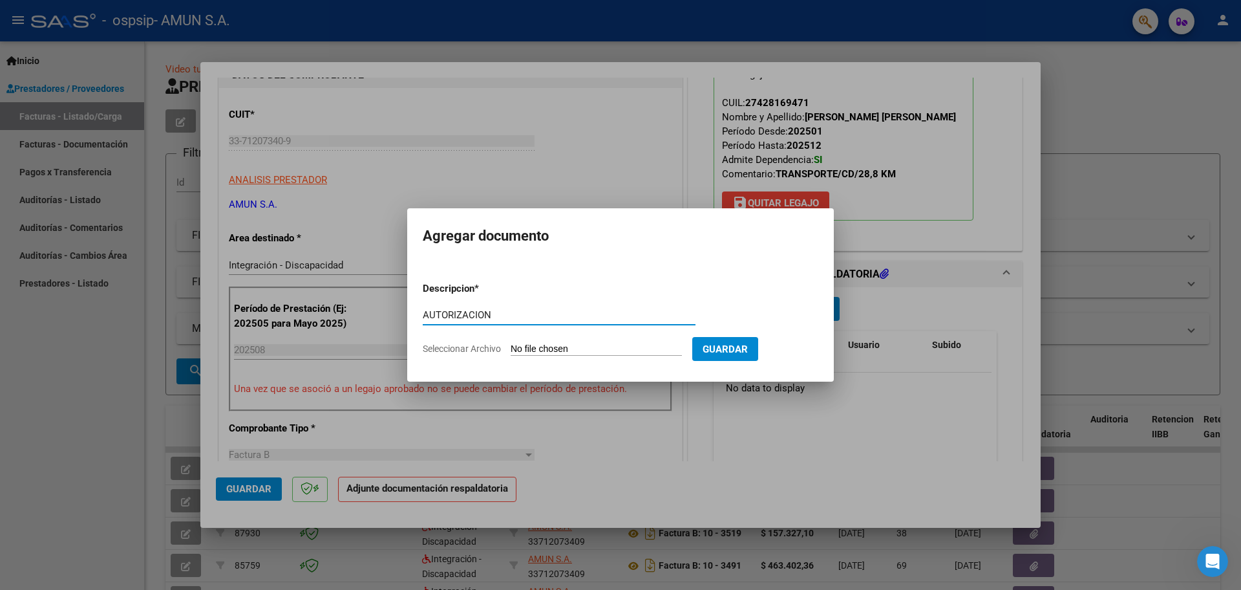
type input "AUTORIZACION"
click at [540, 345] on input "Seleccionar Archivo" at bounding box center [596, 349] width 171 height 12
type input "C:\fakepath\VERON ESMEDALDA AUTORIZACION TRANSPORTE .pdf"
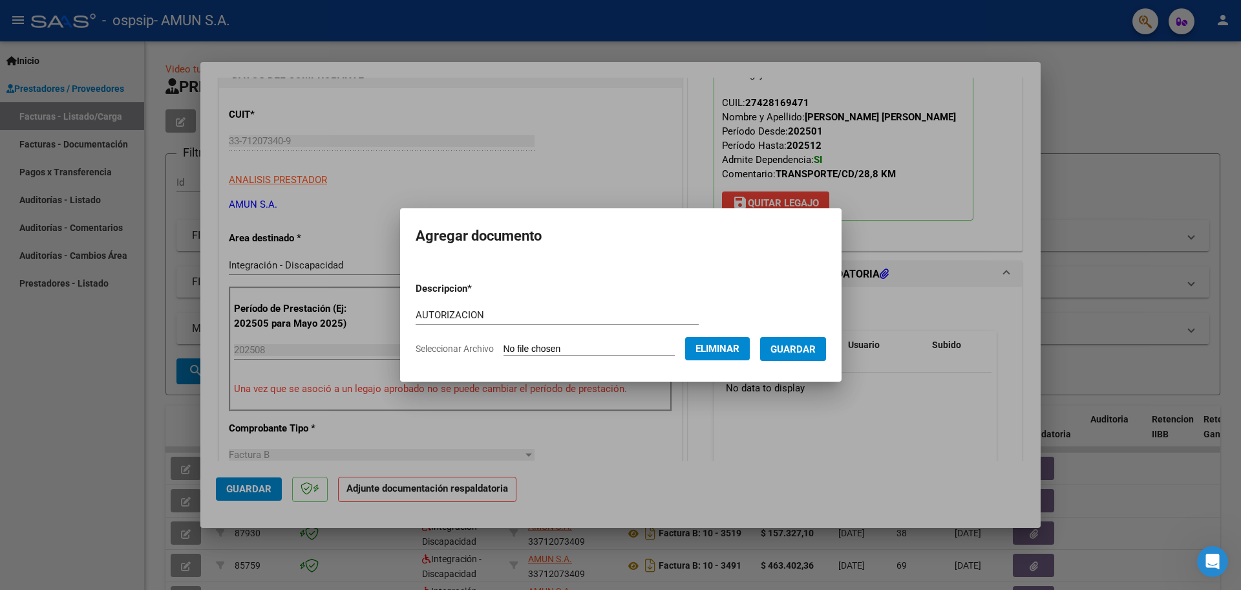
click at [804, 350] on span "Guardar" at bounding box center [793, 349] width 45 height 12
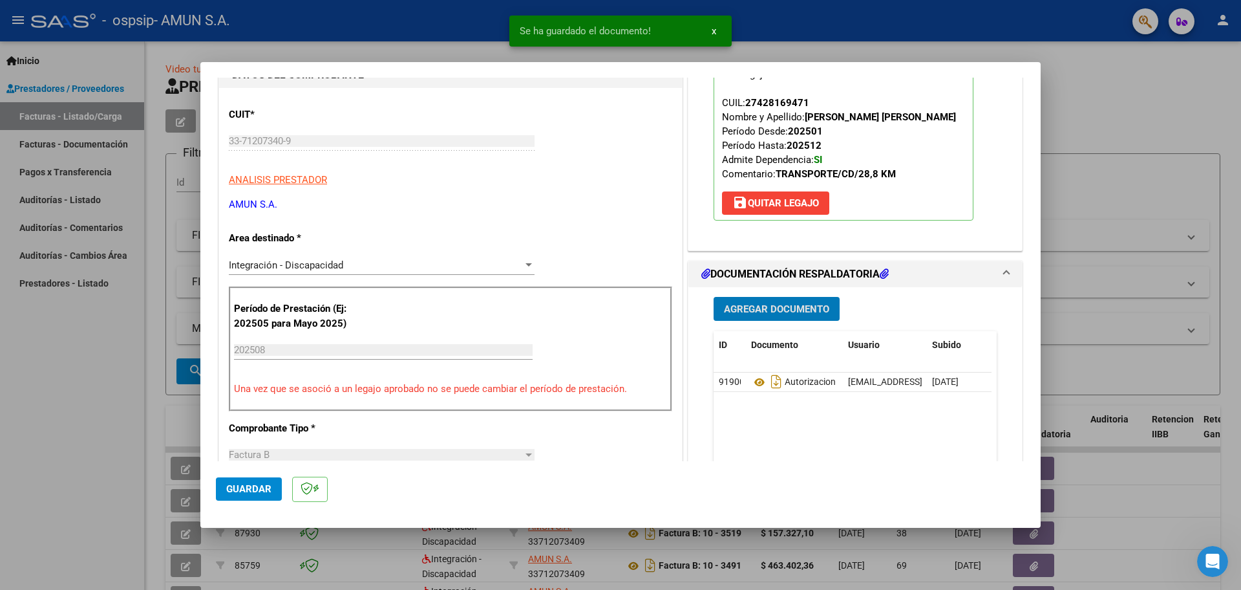
click at [776, 304] on span "Agregar Documento" at bounding box center [776, 309] width 105 height 12
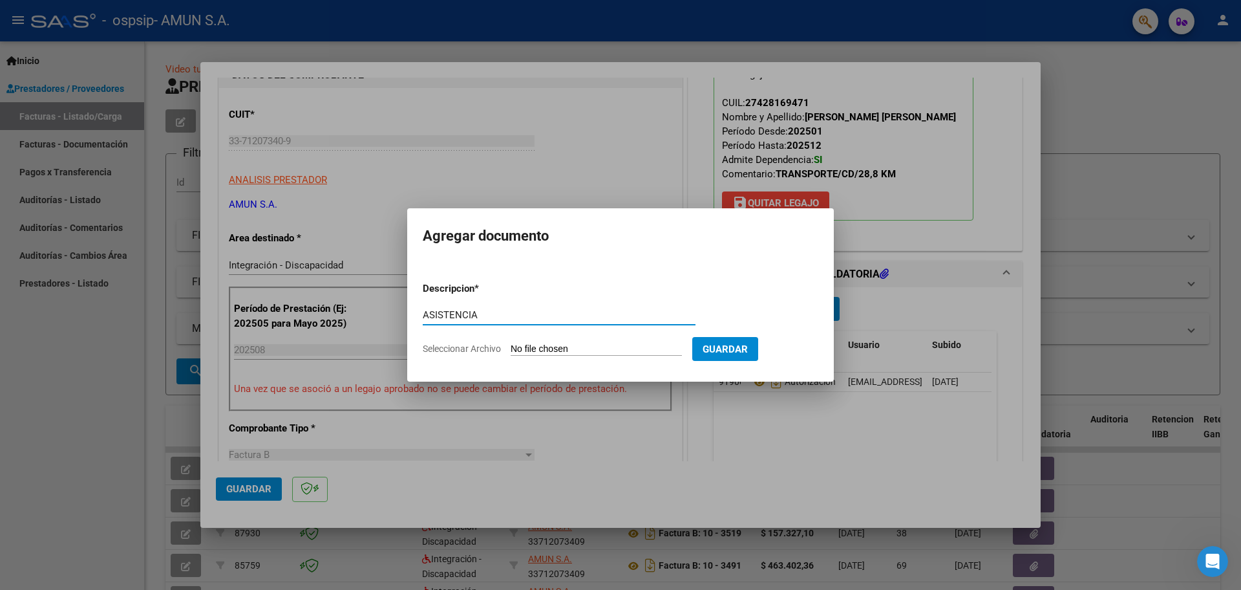
type input "ASISTENCIA"
click at [537, 352] on input "Seleccionar Archivo" at bounding box center [596, 349] width 171 height 12
type input "C:\fakepath\VERON ASISTENCIA TRANSPORTE .pdf"
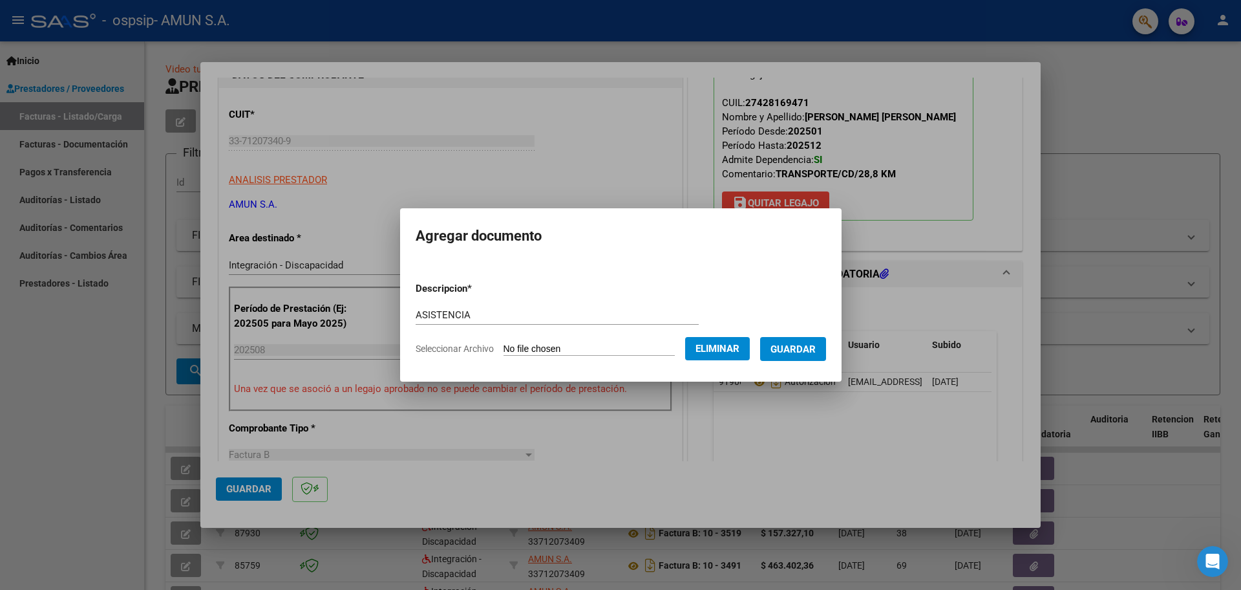
click at [804, 350] on span "Guardar" at bounding box center [793, 349] width 45 height 12
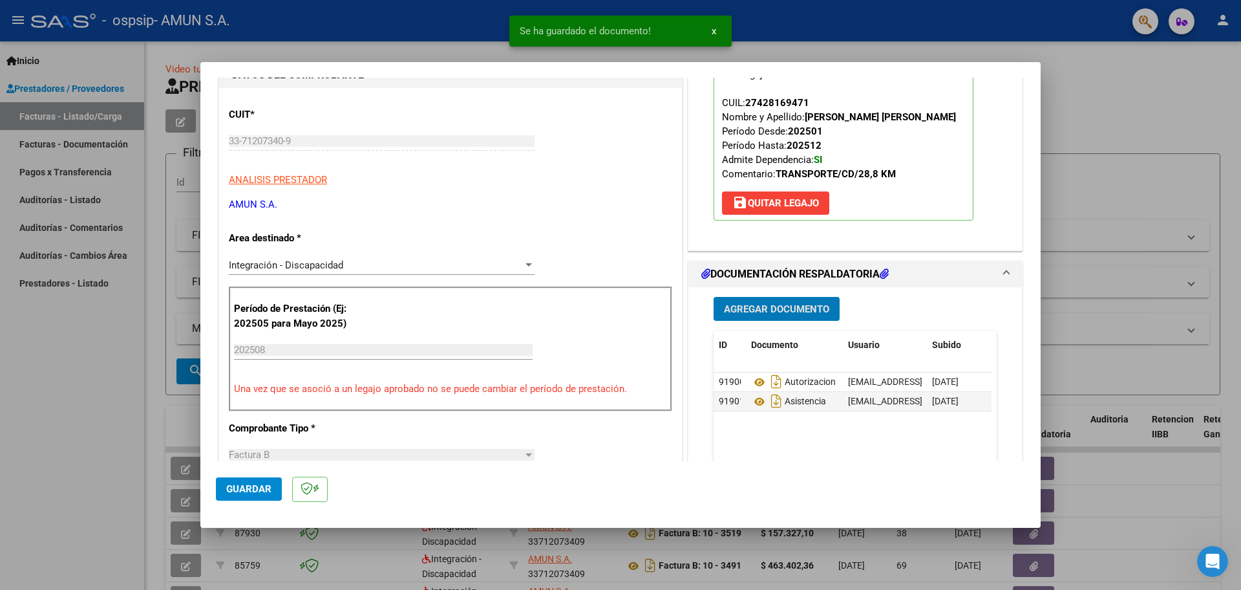
click at [758, 310] on span "Agregar Documento" at bounding box center [776, 309] width 105 height 12
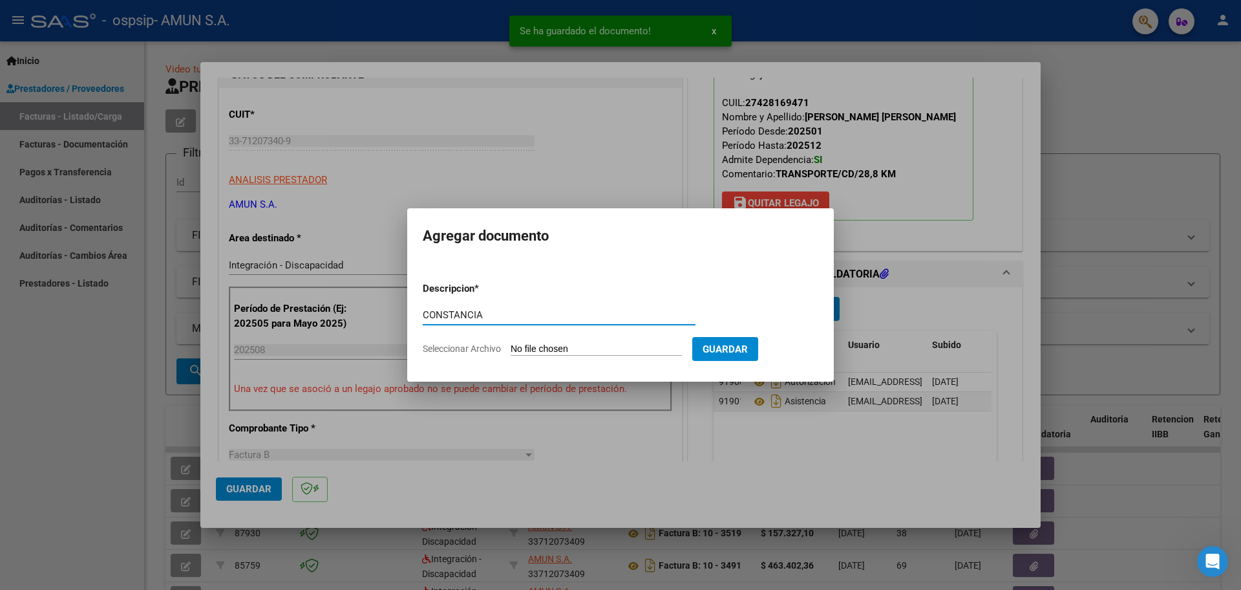
type input "CONSTANCIA"
click at [515, 349] on input "Seleccionar Archivo" at bounding box center [596, 349] width 171 height 12
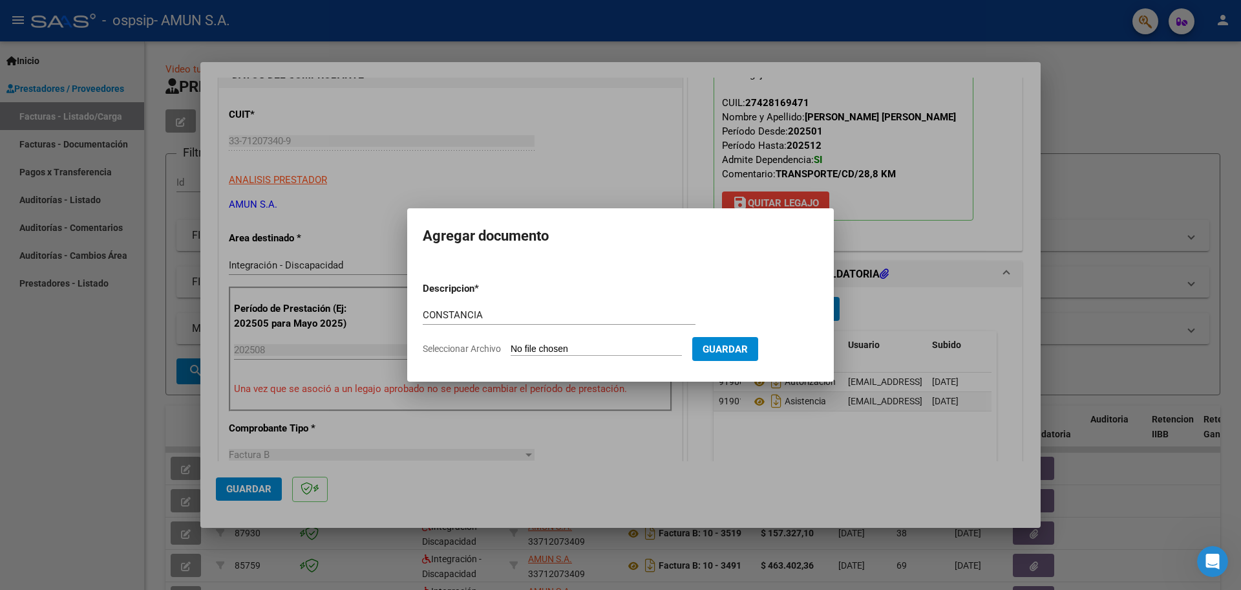
type input "C:\fakepath\[PERSON_NAME] .pdf"
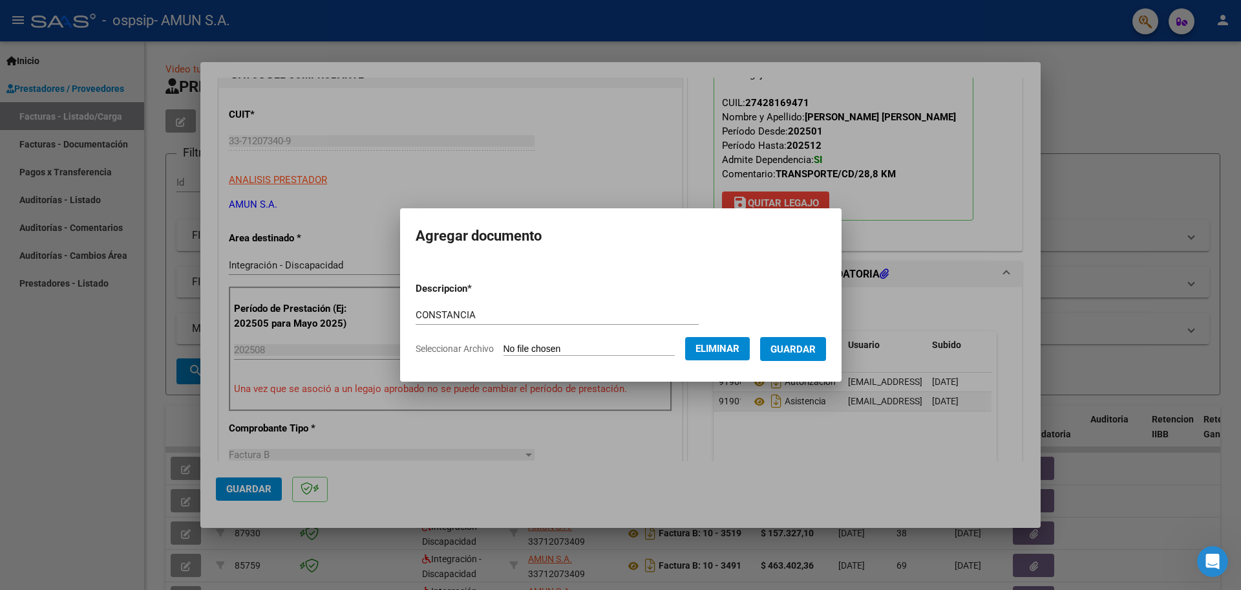
click at [798, 347] on span "Guardar" at bounding box center [793, 349] width 45 height 12
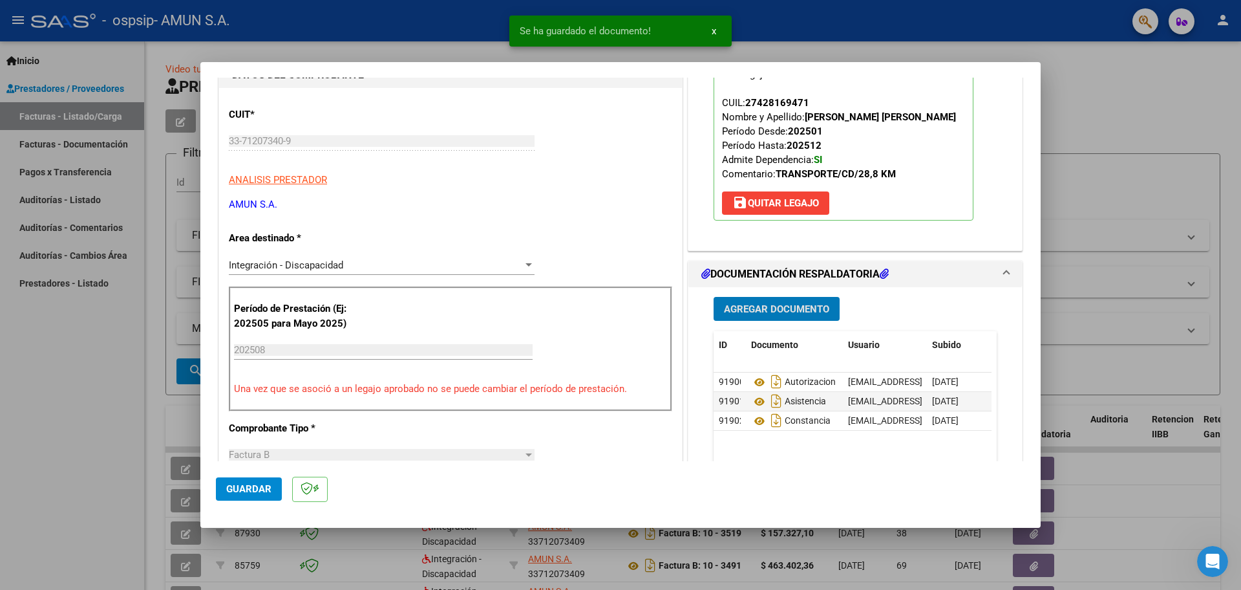
click at [251, 490] on span "Guardar" at bounding box center [248, 489] width 45 height 12
click at [830, 25] on div at bounding box center [620, 295] width 1241 height 590
type input "$ 0,00"
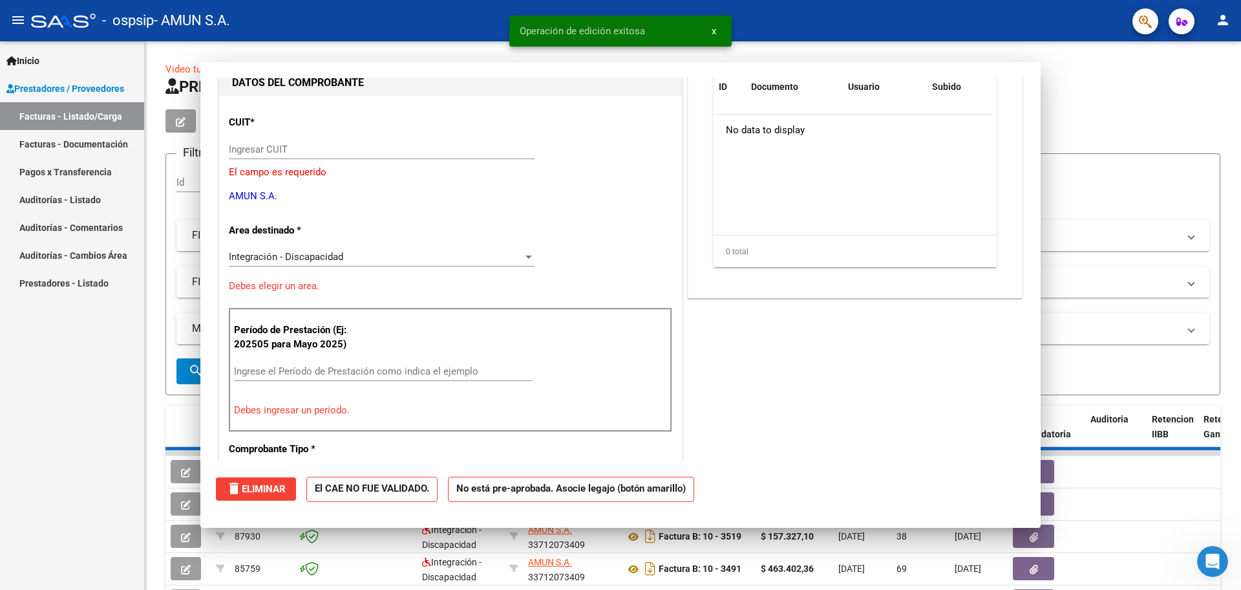
scroll to position [137, 0]
